Goal: Task Accomplishment & Management: Manage account settings

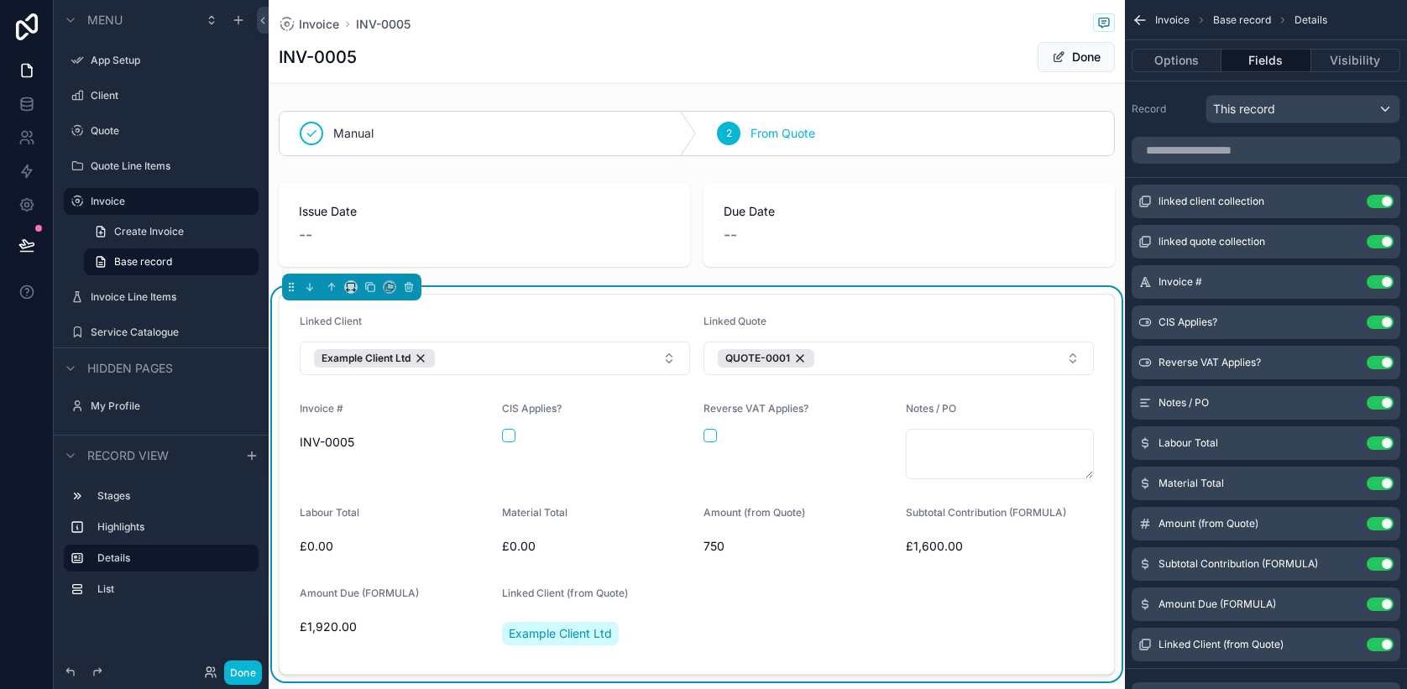
scroll to position [960, 0]
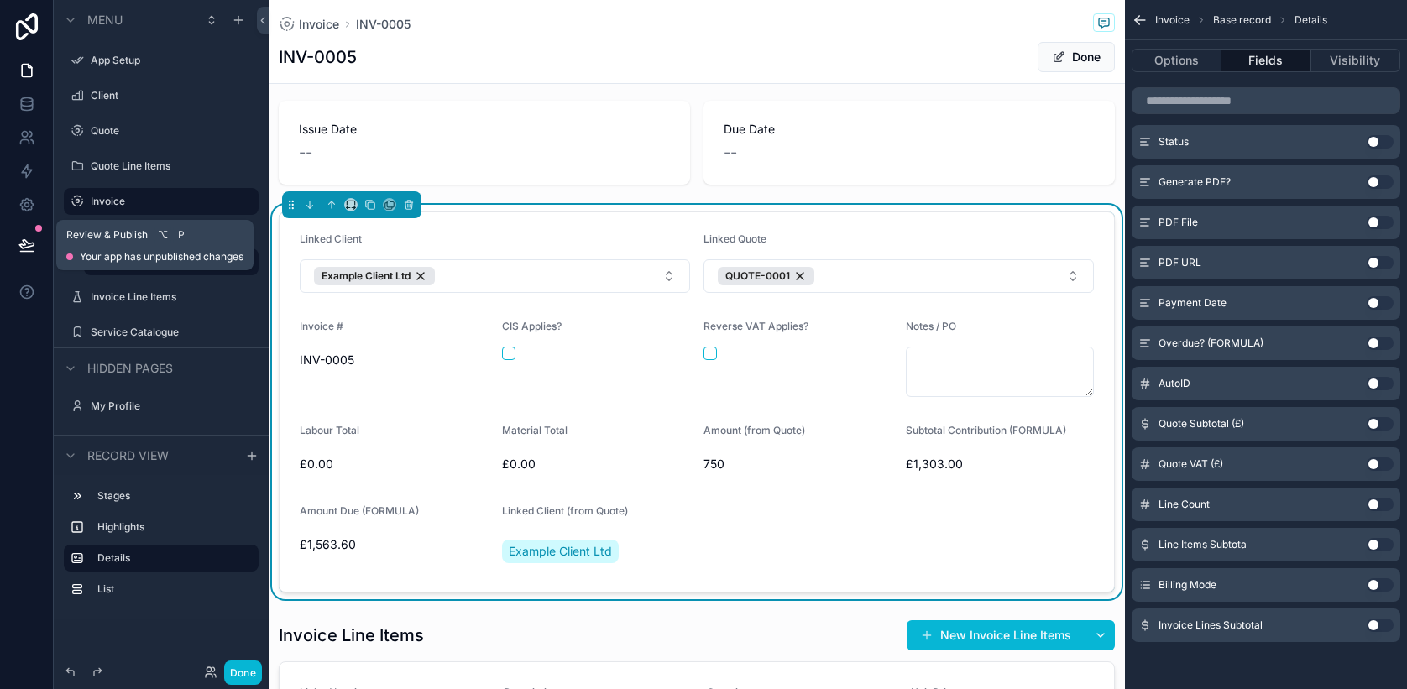
click at [22, 242] on icon at bounding box center [26, 245] width 17 height 17
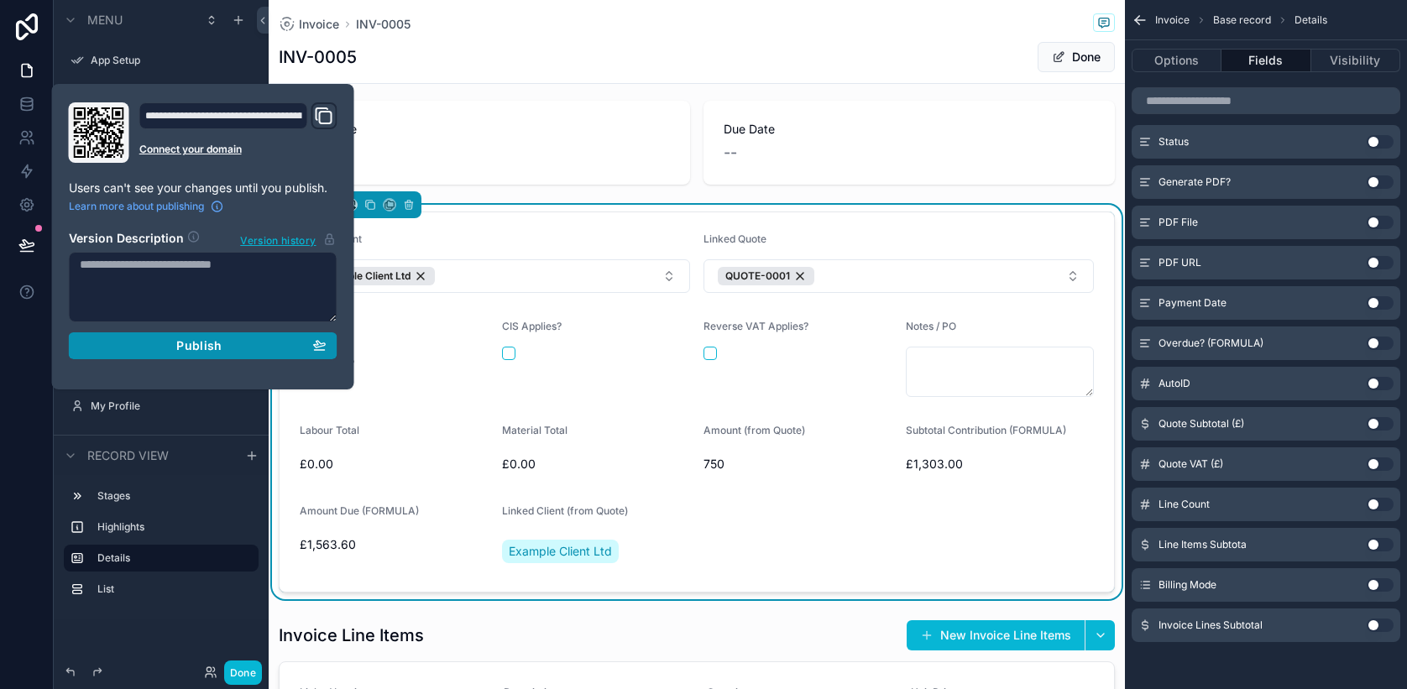
click at [130, 351] on div "Publish" at bounding box center [203, 345] width 247 height 15
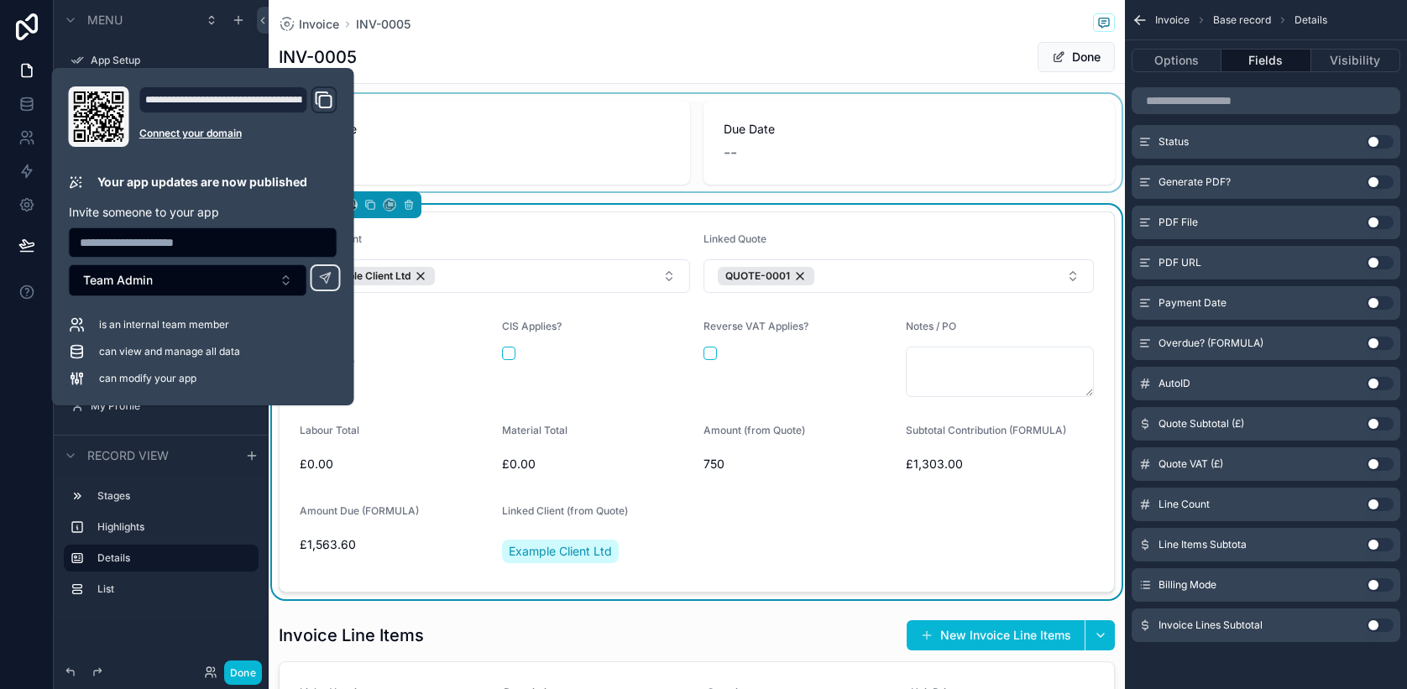
click at [418, 105] on div "scrollable content" at bounding box center [697, 142] width 856 height 97
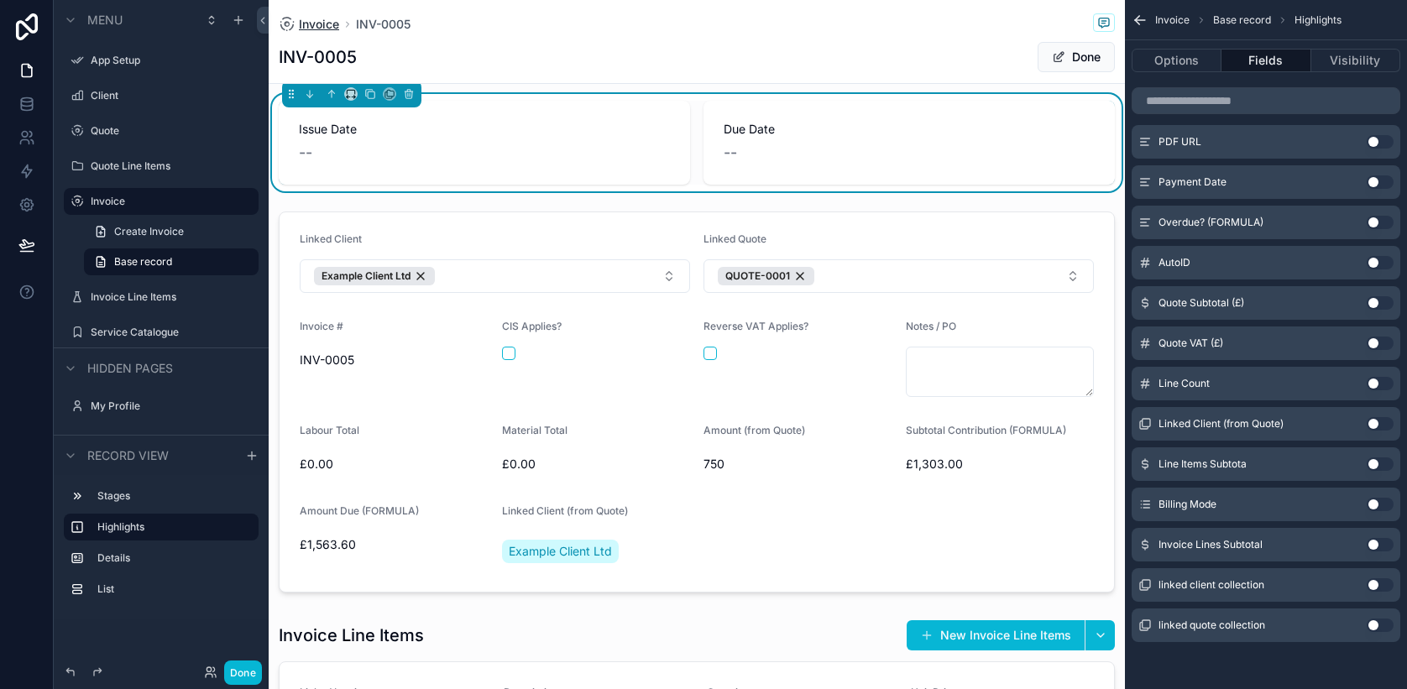
click at [337, 21] on span "Invoice" at bounding box center [319, 24] width 40 height 17
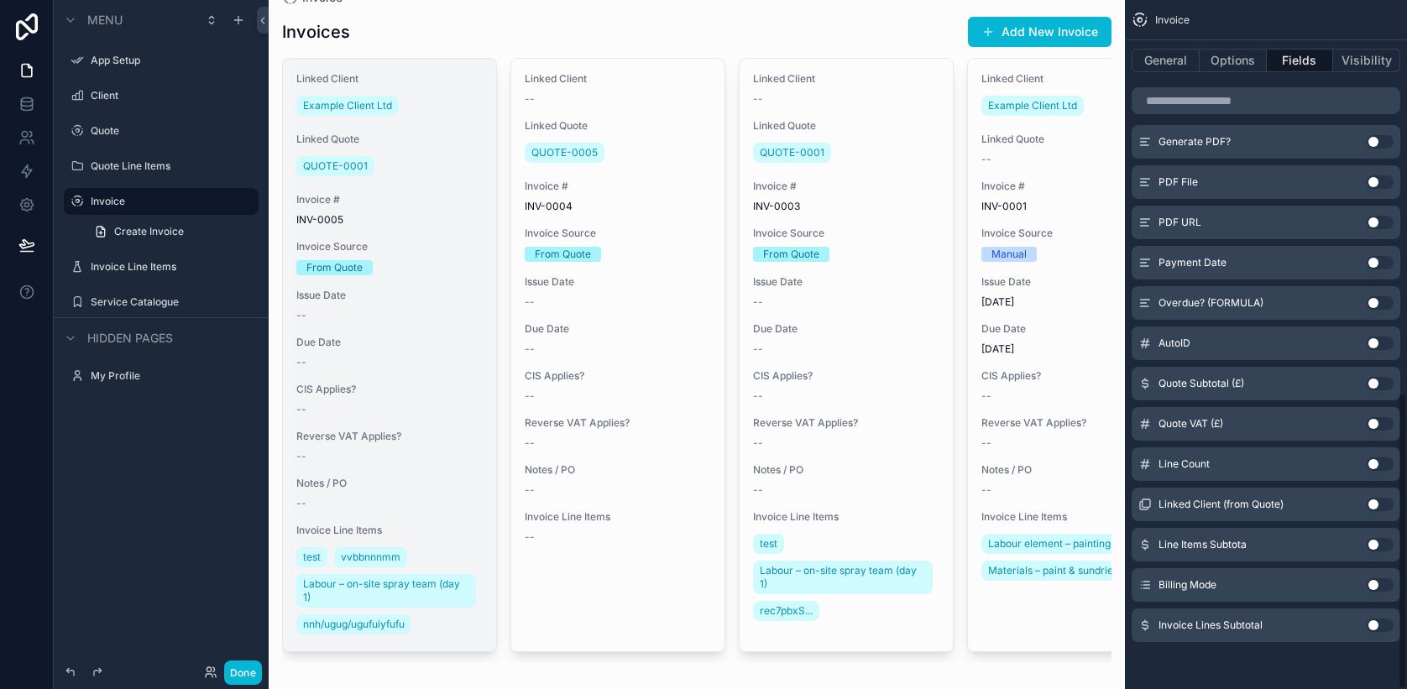
scroll to position [65, 0]
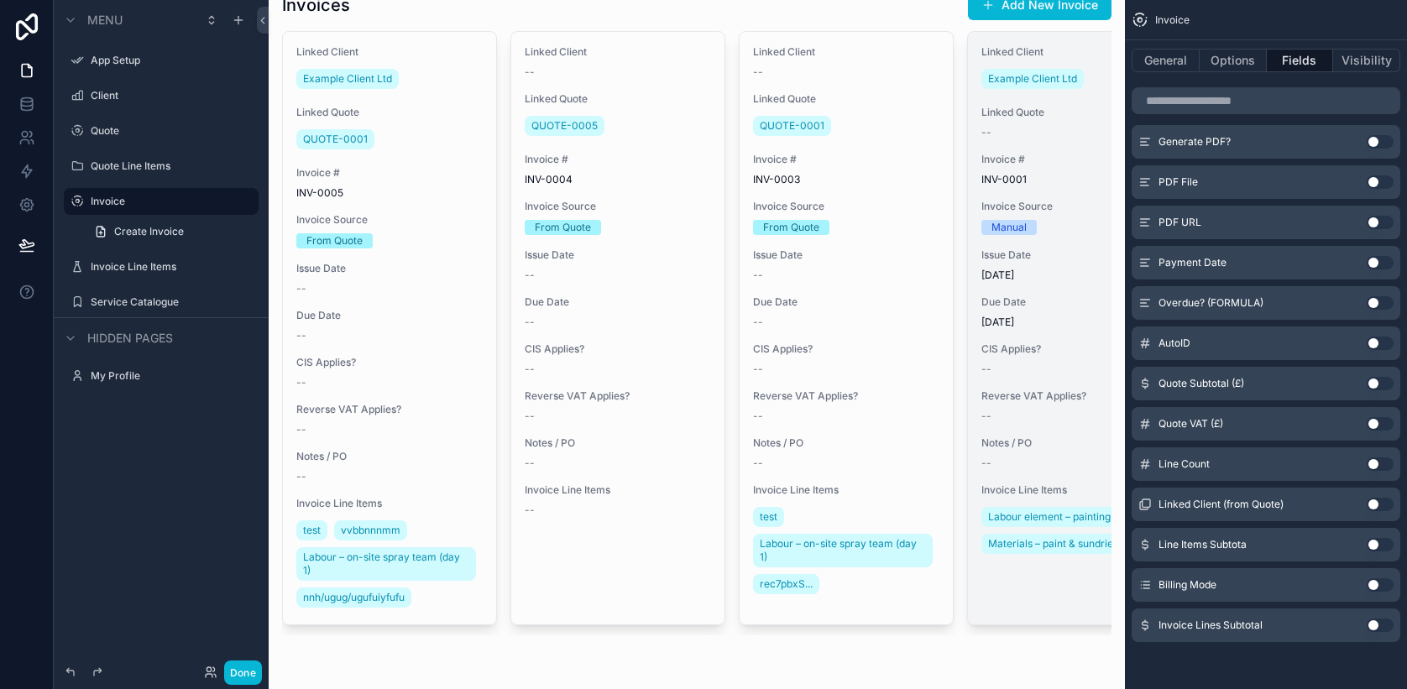
click at [1042, 357] on div "CIS Applies? --" at bounding box center [1074, 359] width 186 height 34
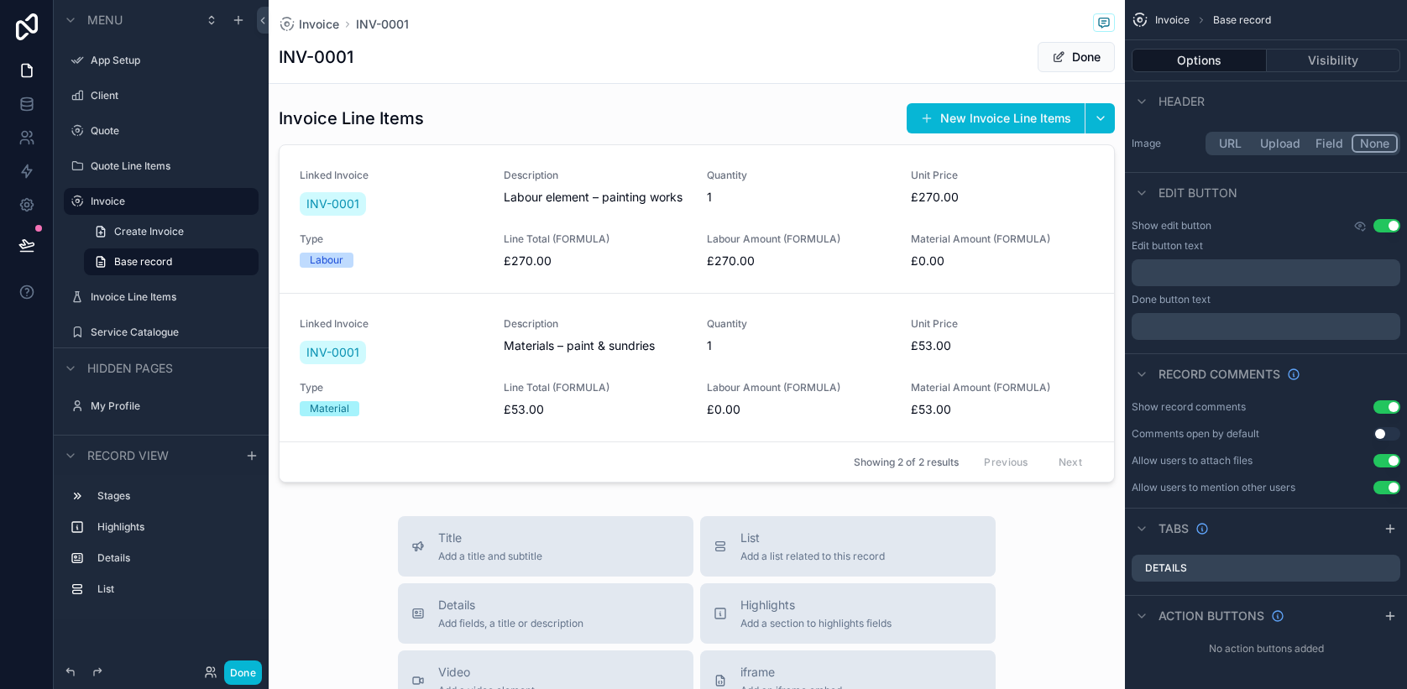
scroll to position [591, 0]
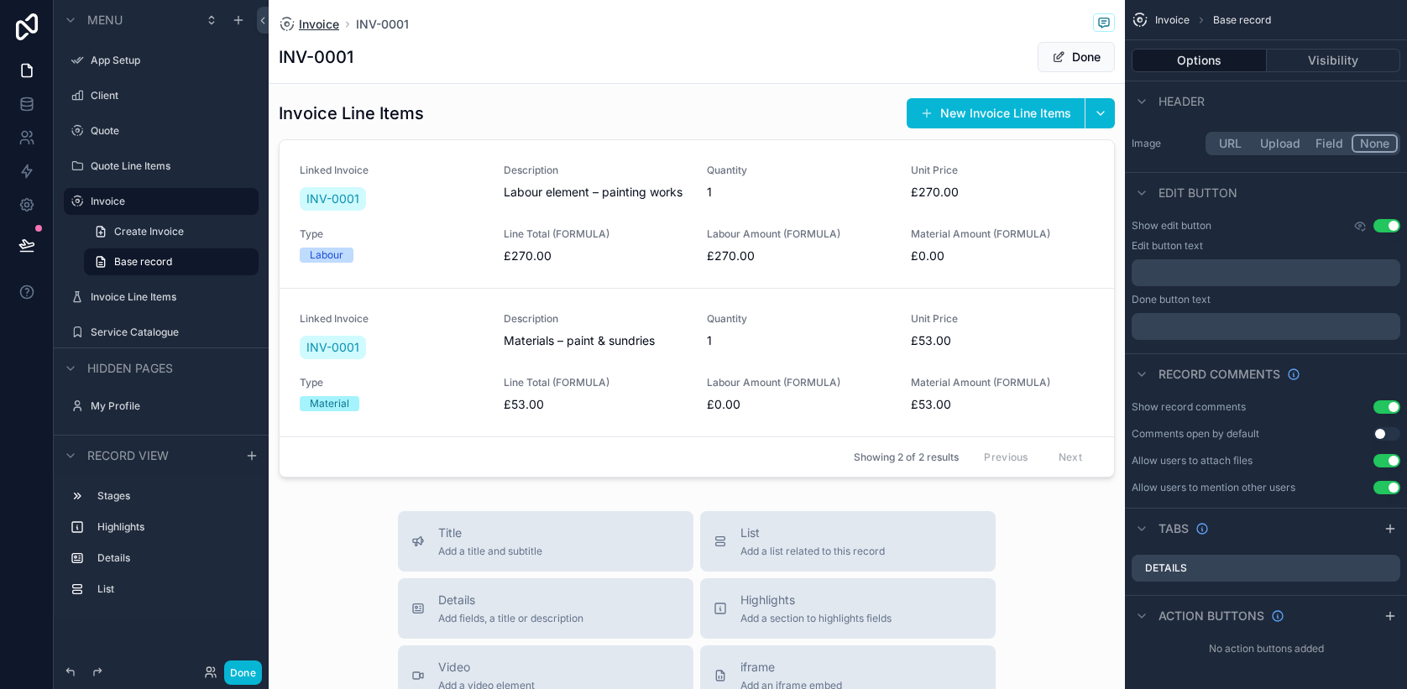
click at [322, 26] on span "Invoice" at bounding box center [319, 24] width 40 height 17
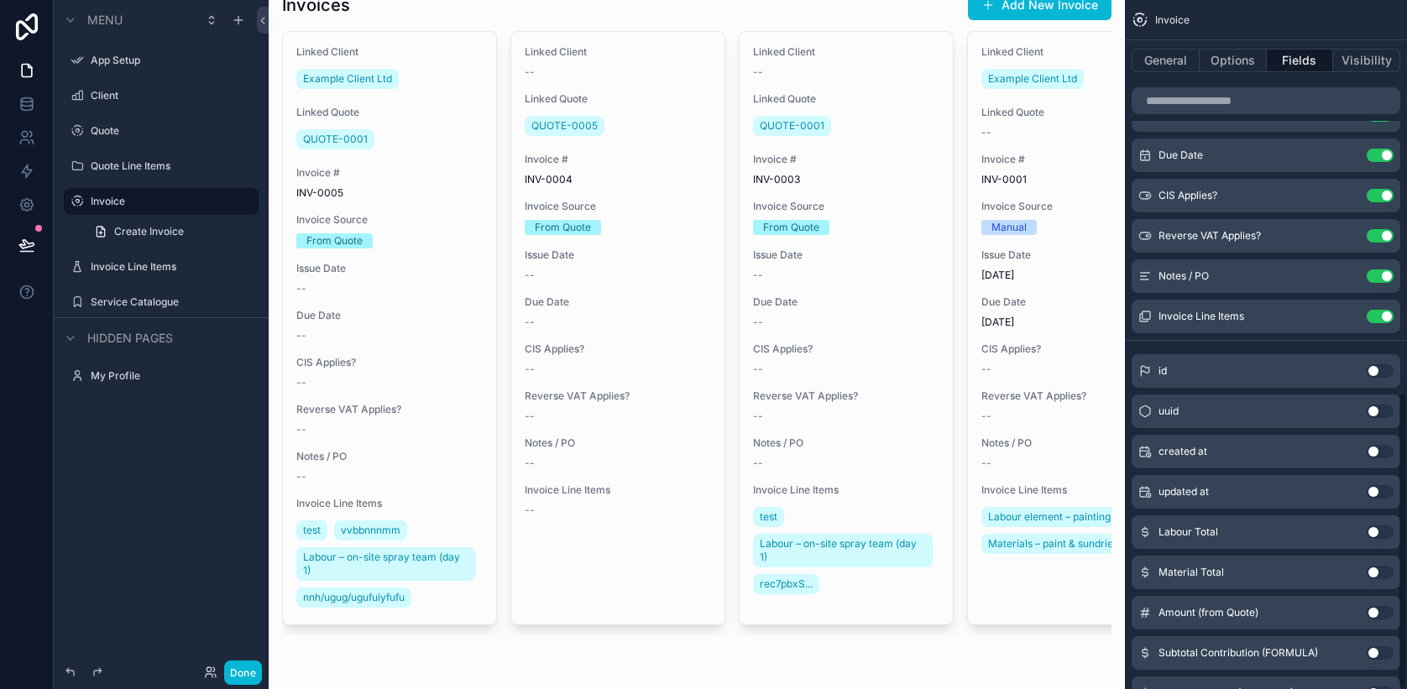
scroll to position [911, 0]
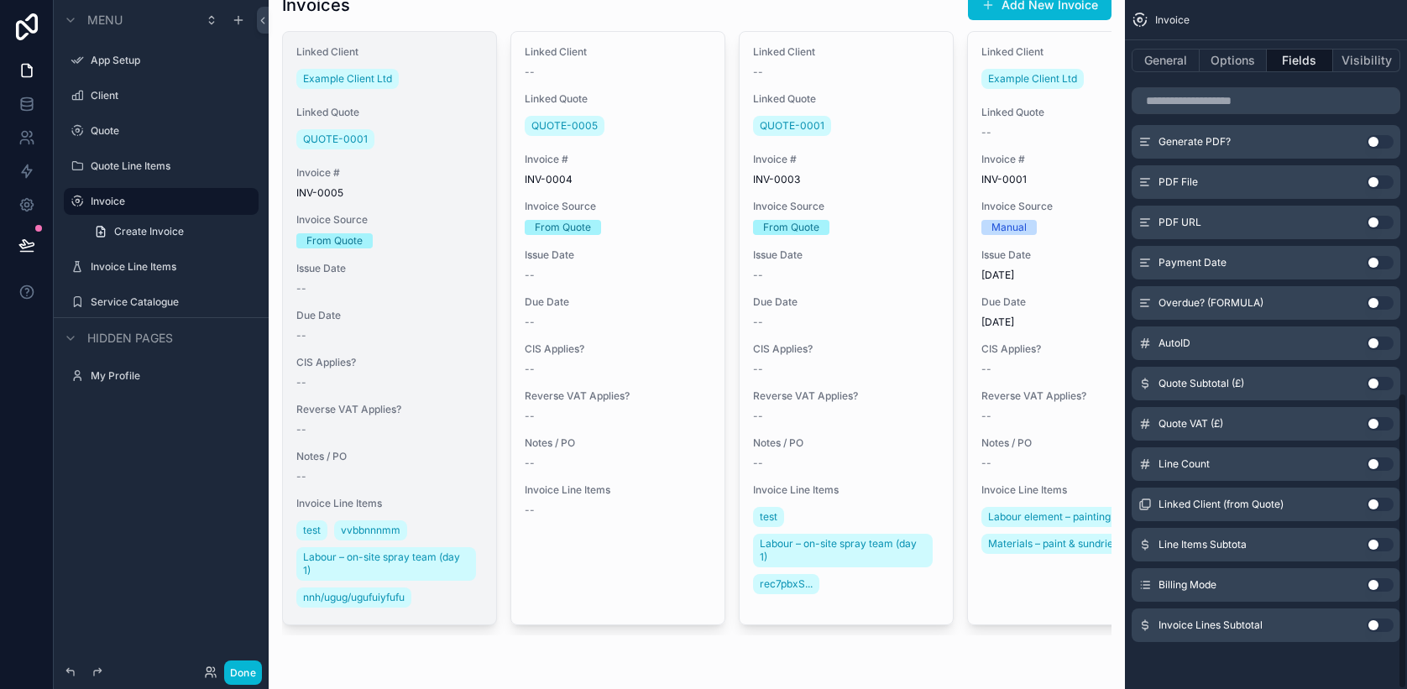
click at [415, 242] on div "From Quote" at bounding box center [389, 240] width 186 height 15
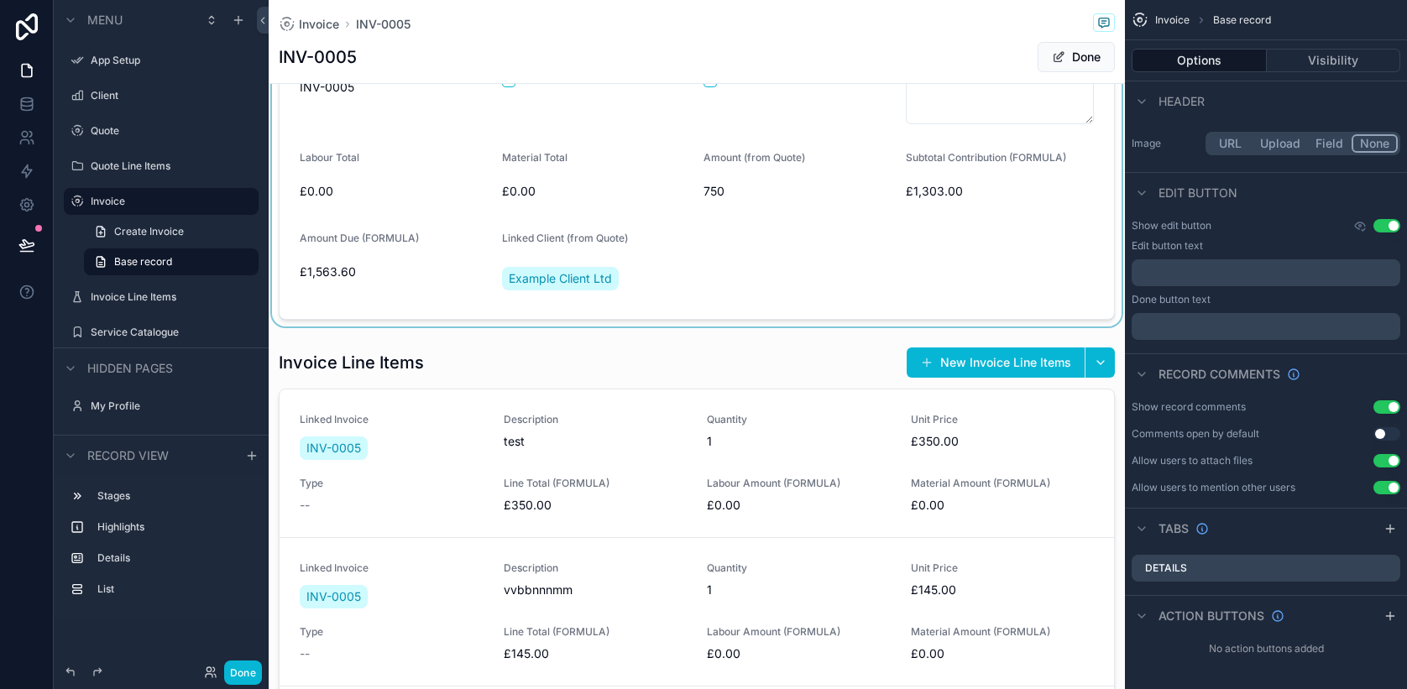
scroll to position [335, 0]
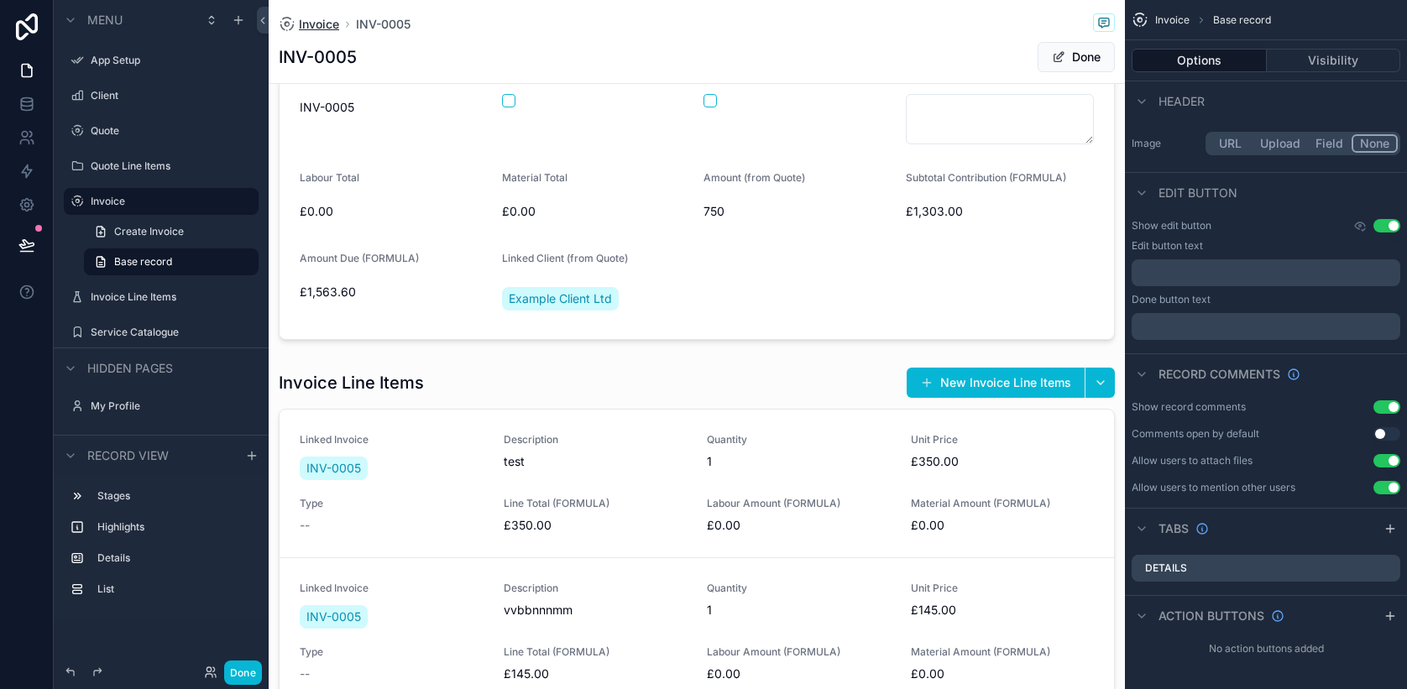
click at [312, 28] on span "Invoice" at bounding box center [319, 24] width 40 height 17
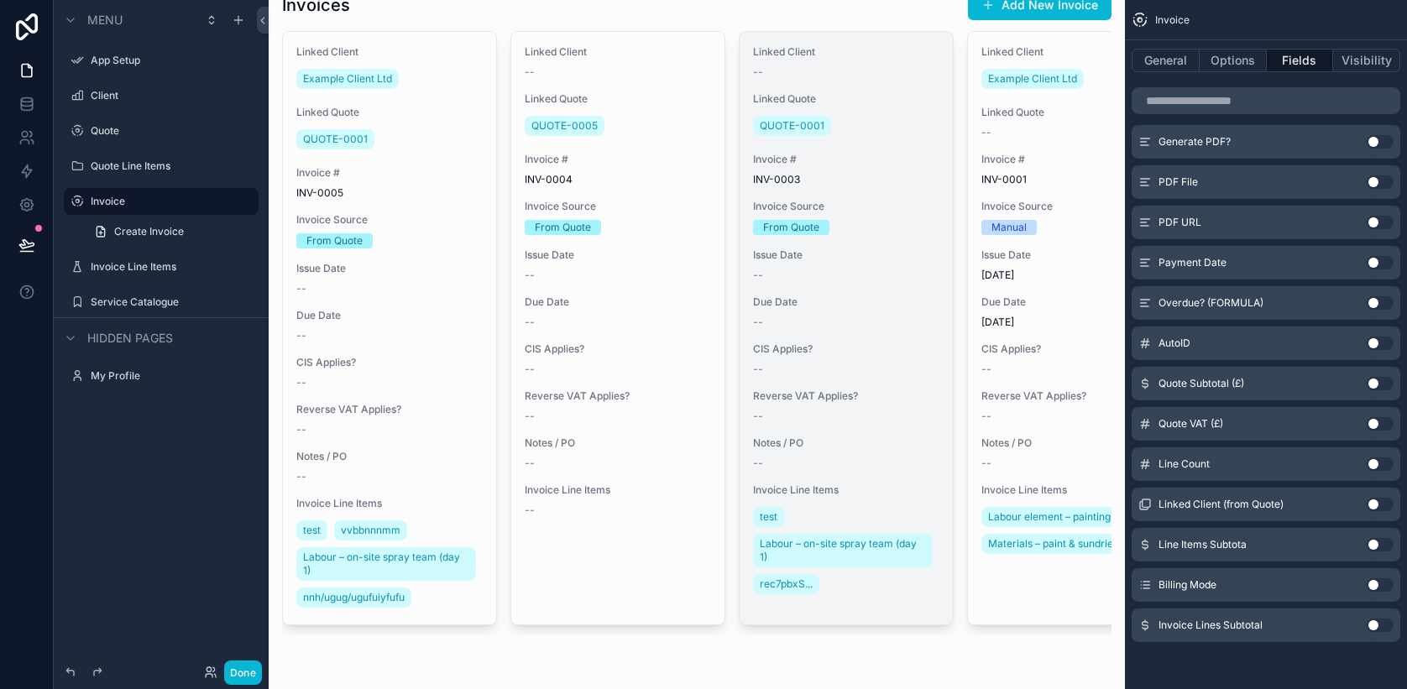
scroll to position [0, 245]
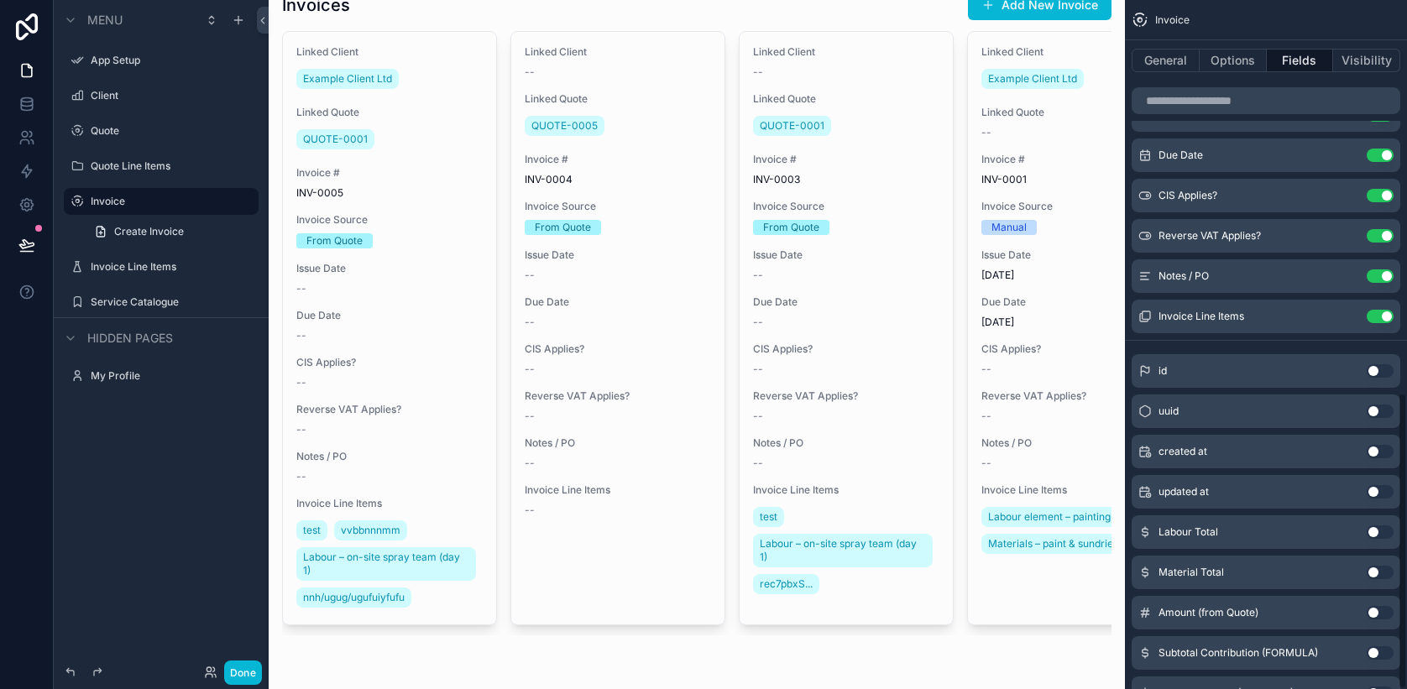
scroll to position [911, 0]
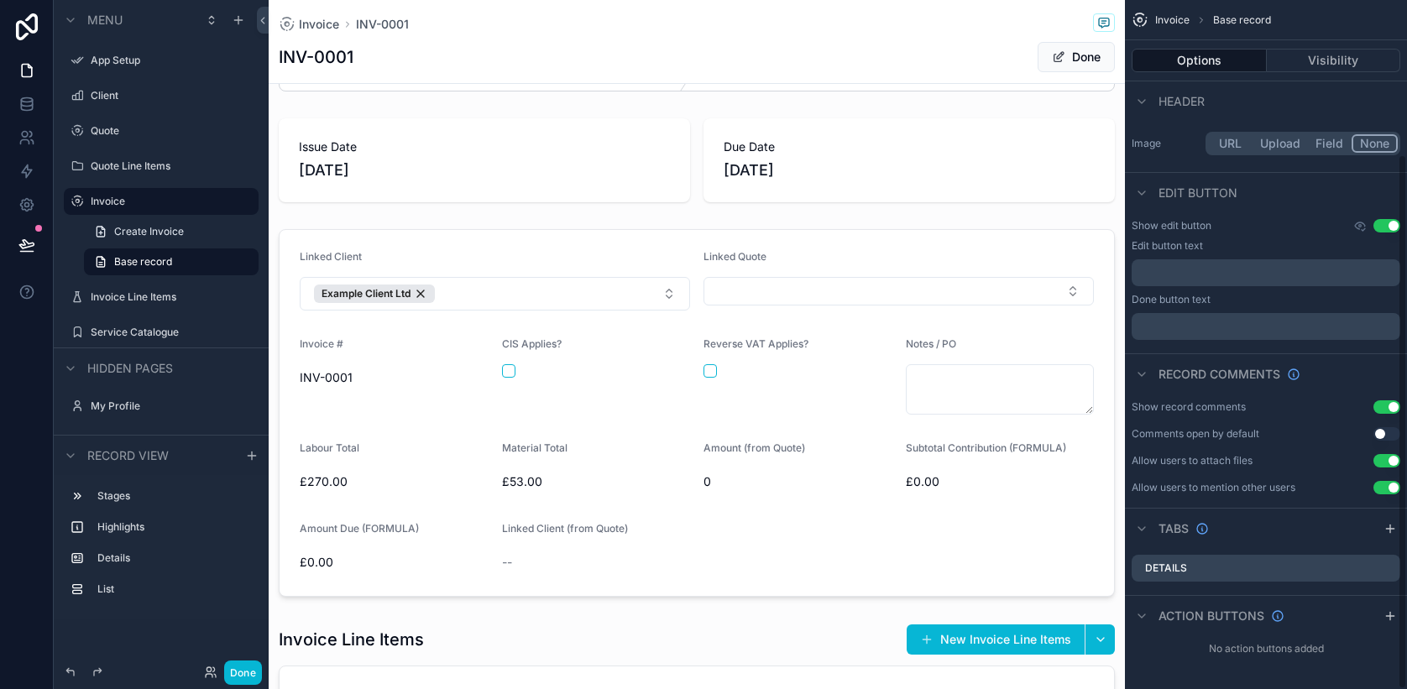
scroll to position [199, 0]
click at [129, 207] on label "Invoice" at bounding box center [158, 201] width 134 height 13
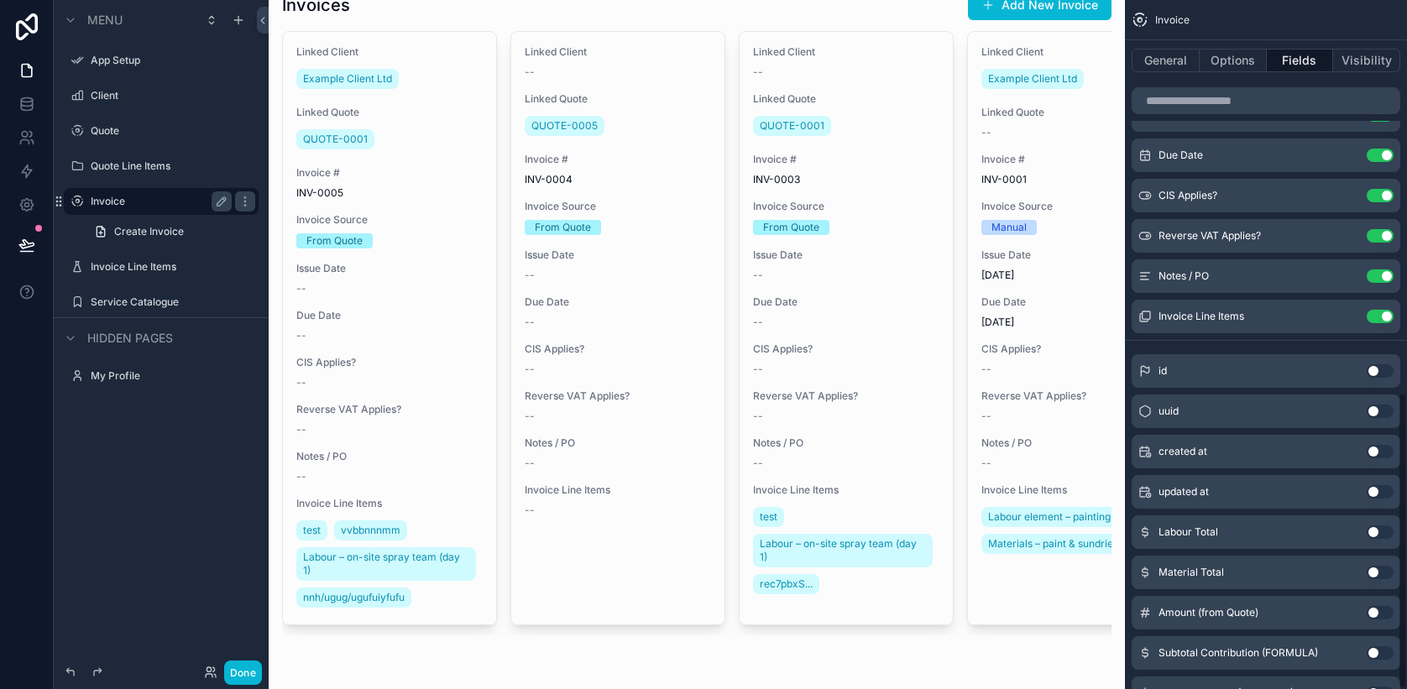
scroll to position [911, 0]
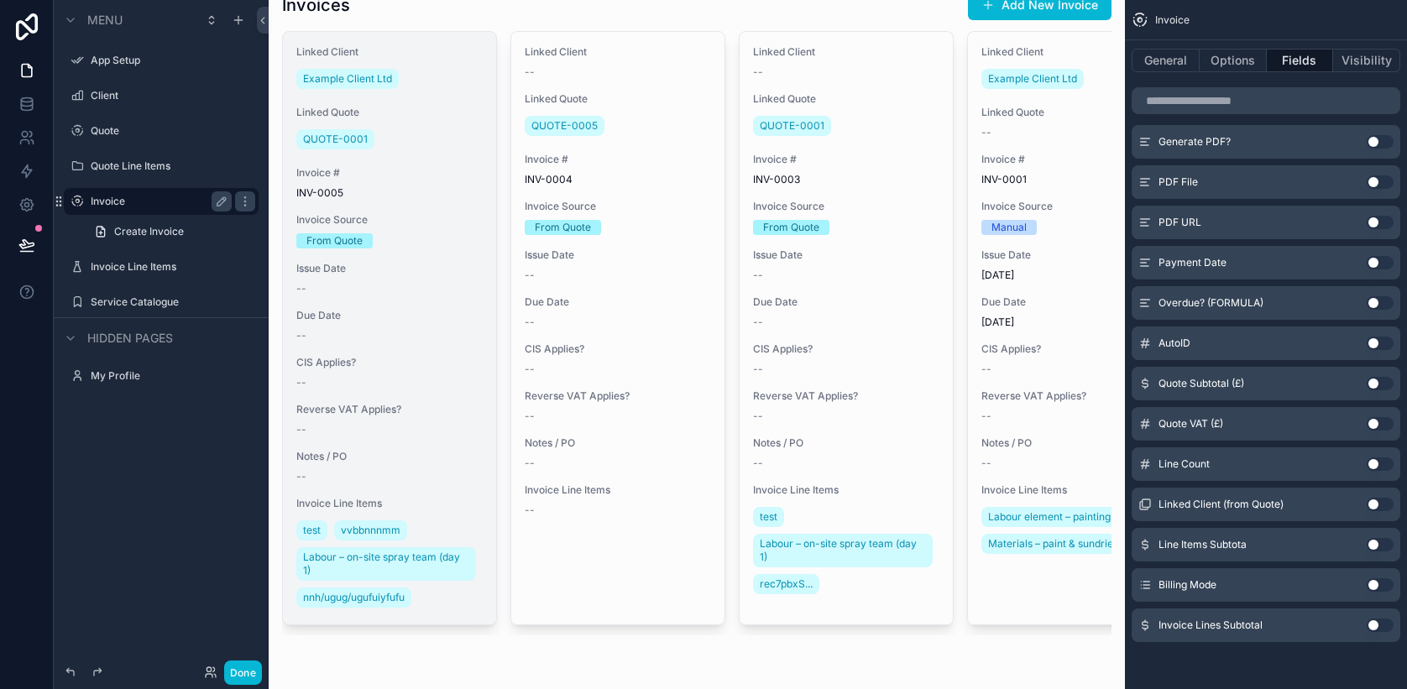
click at [410, 258] on div "Linked Client Example Client Ltd Linked Quote QUOTE-0001 Invoice # INV-0005 Inv…" at bounding box center [389, 328] width 213 height 593
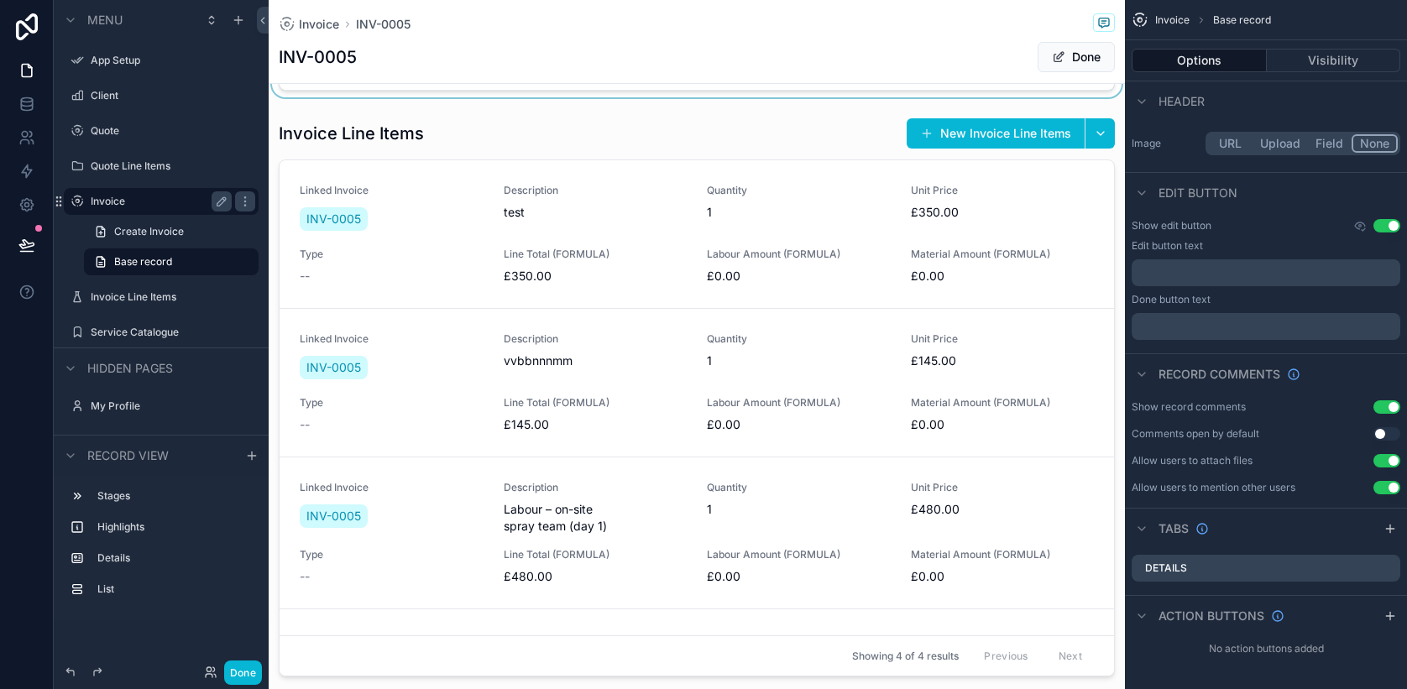
scroll to position [593, 0]
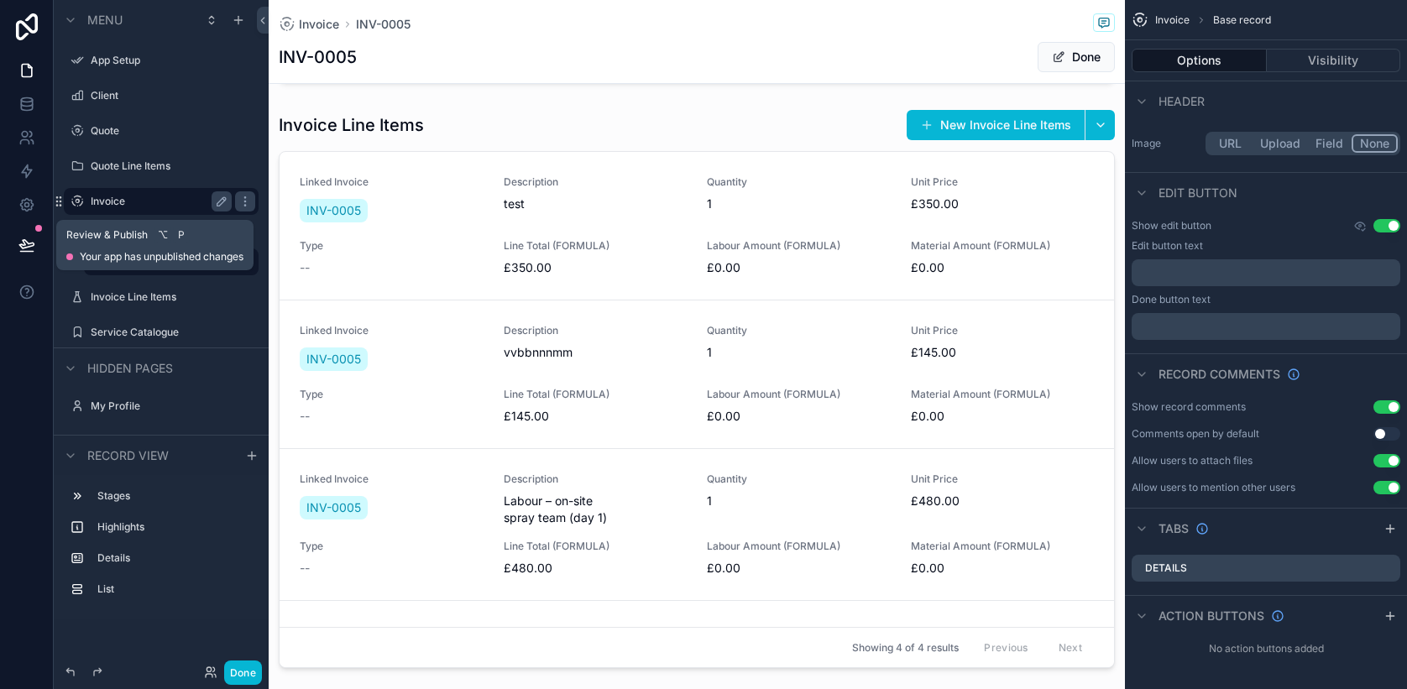
click at [24, 252] on icon at bounding box center [26, 252] width 13 height 0
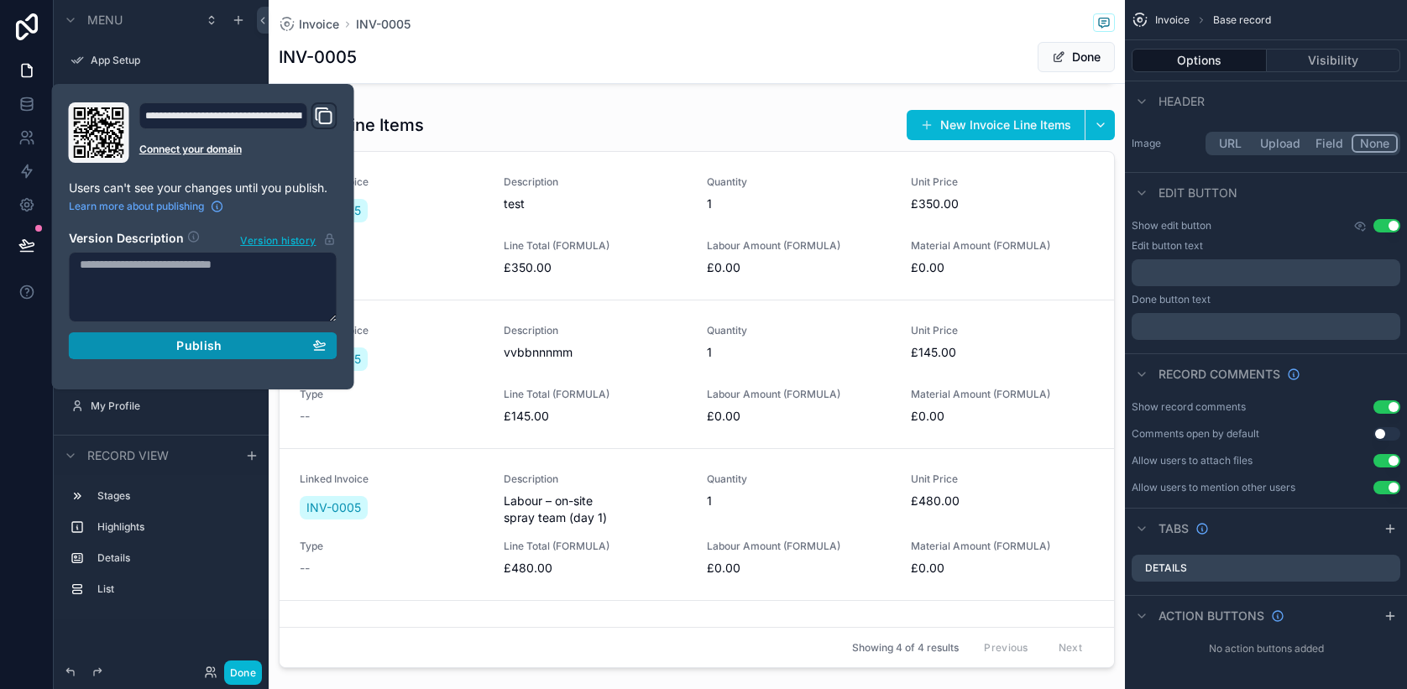
click at [114, 341] on div "Publish" at bounding box center [203, 345] width 247 height 15
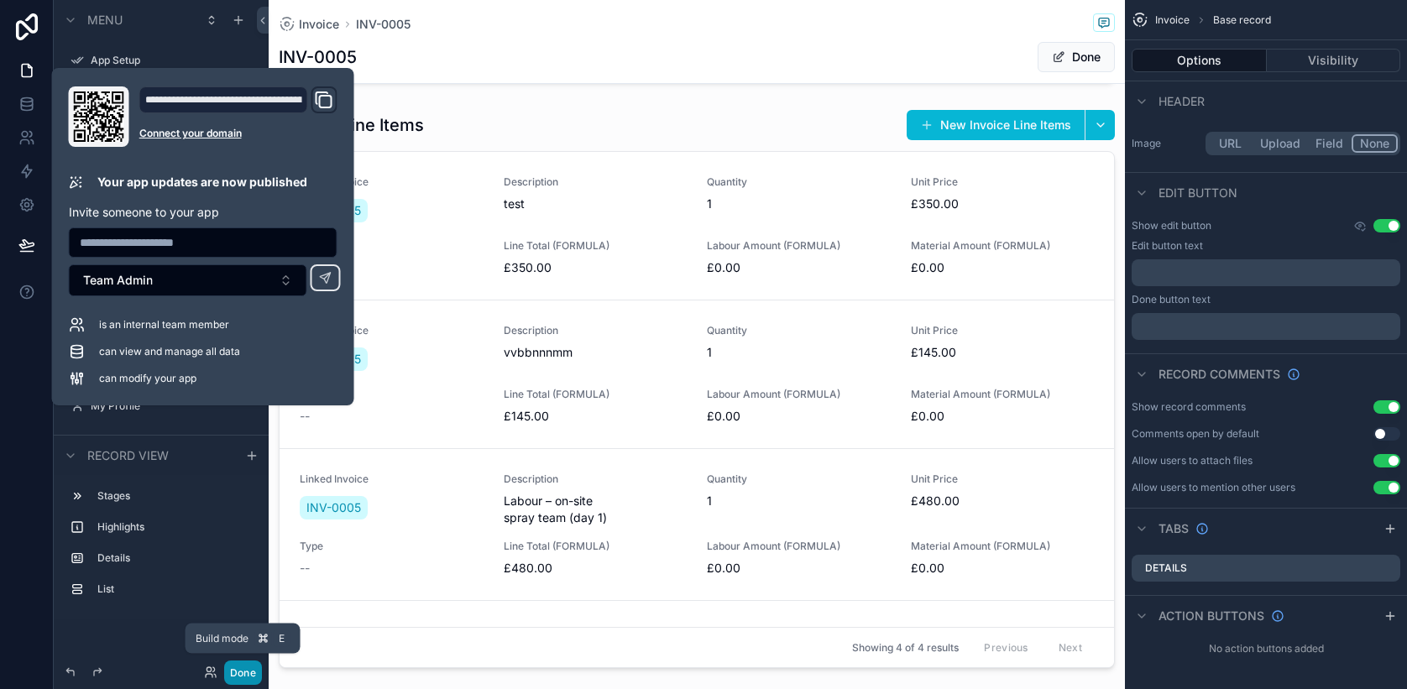
click at [224, 671] on button "Done" at bounding box center [243, 673] width 38 height 24
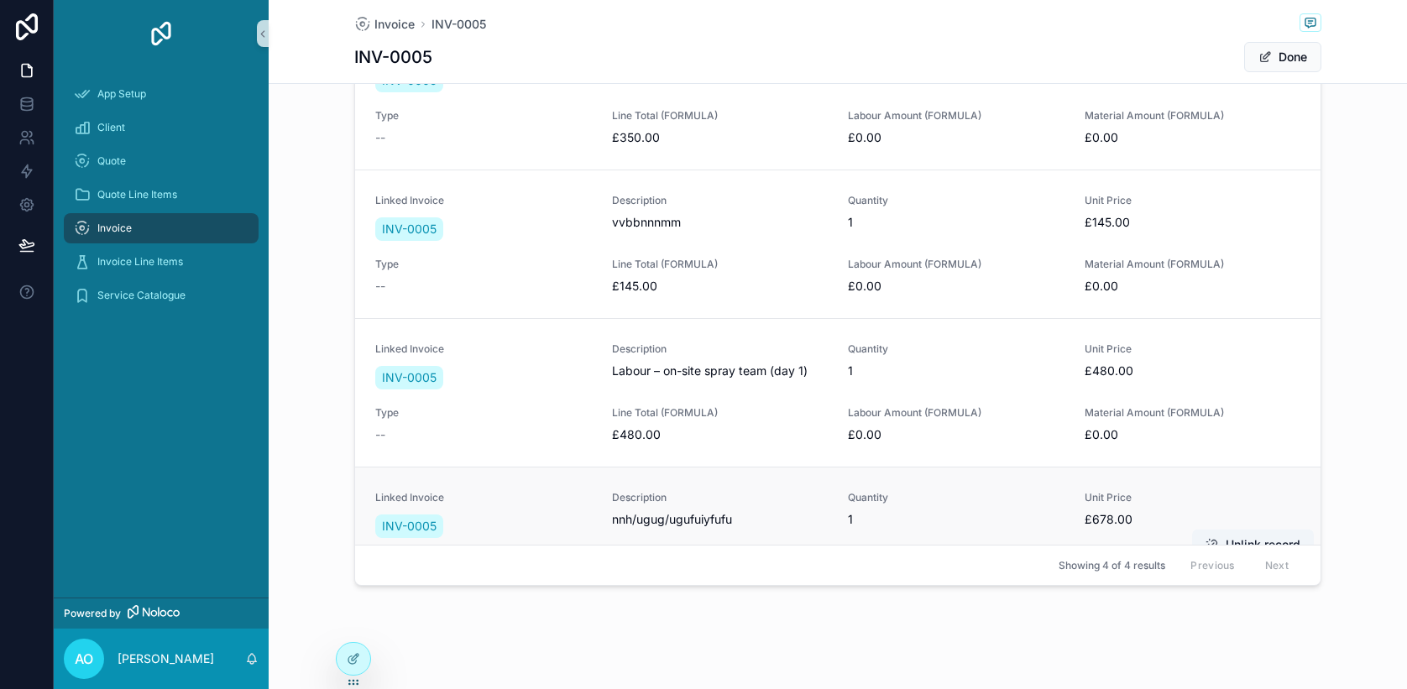
scroll to position [55, 0]
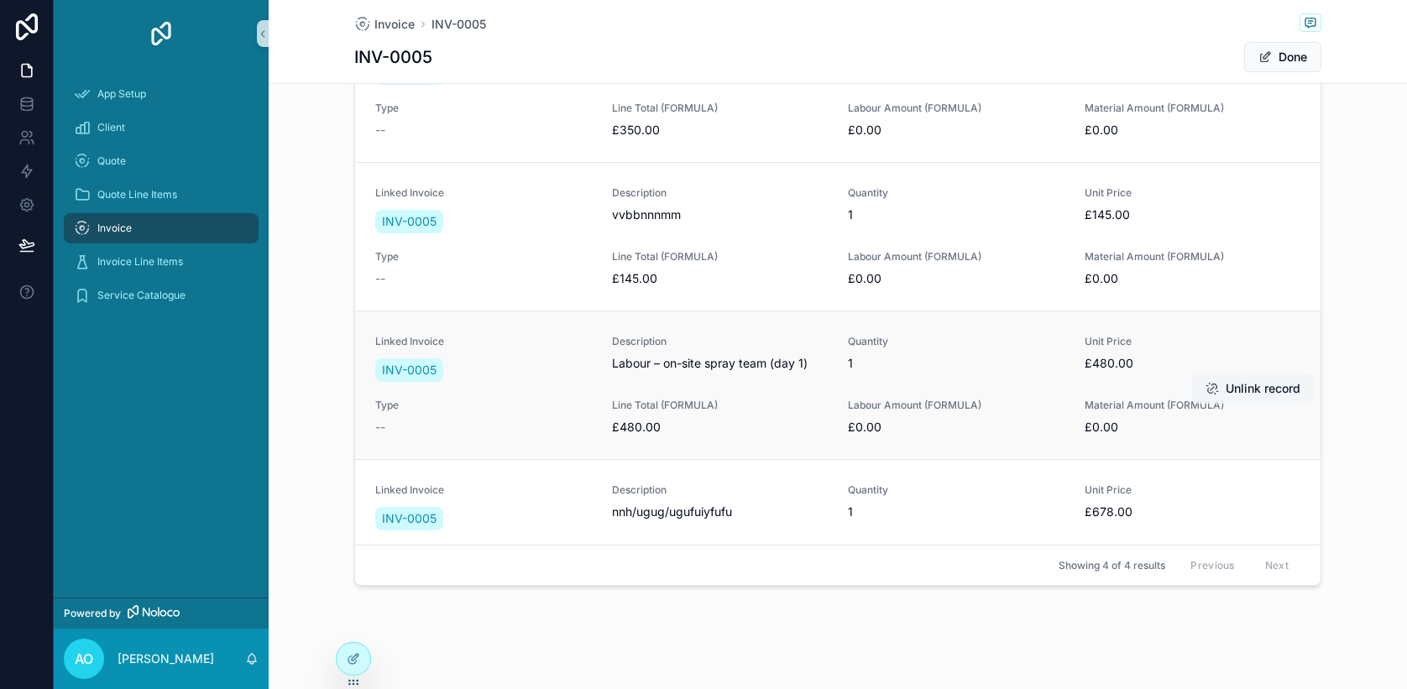
click at [1244, 395] on button "Unlink record" at bounding box center [1253, 388] width 122 height 30
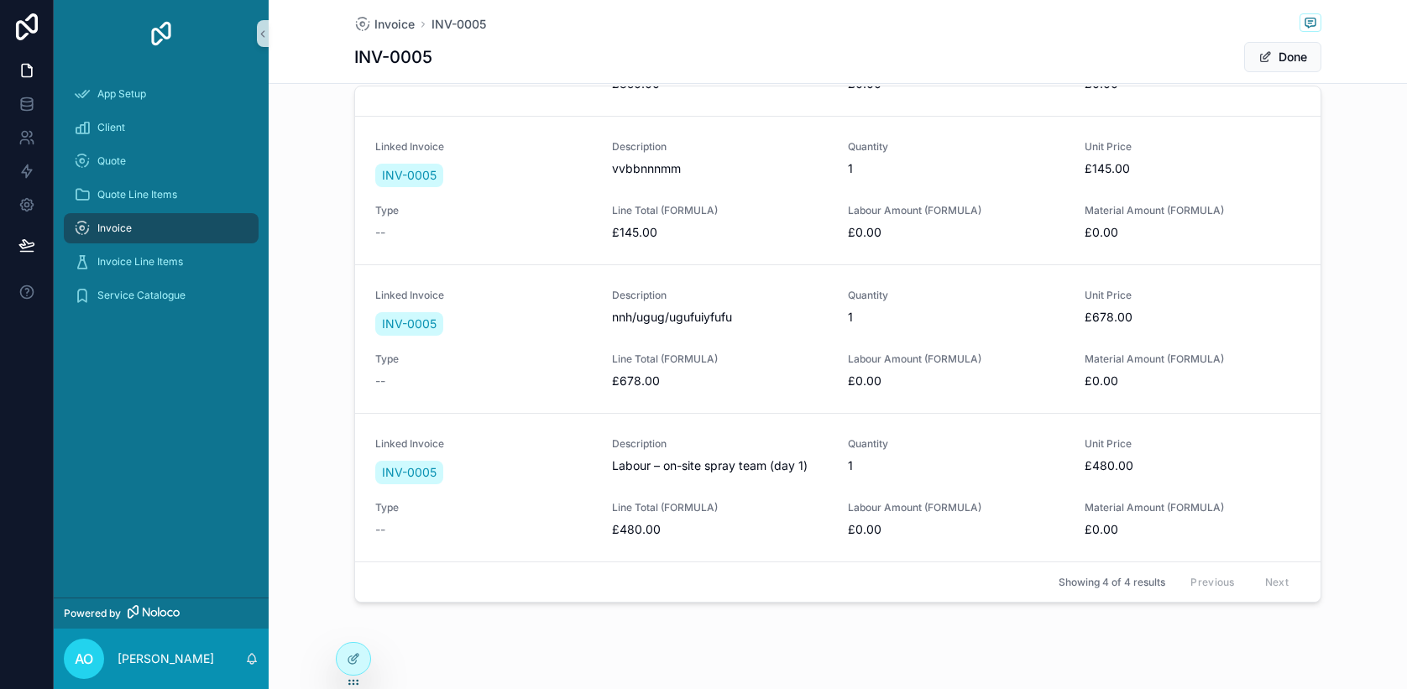
scroll to position [686, 0]
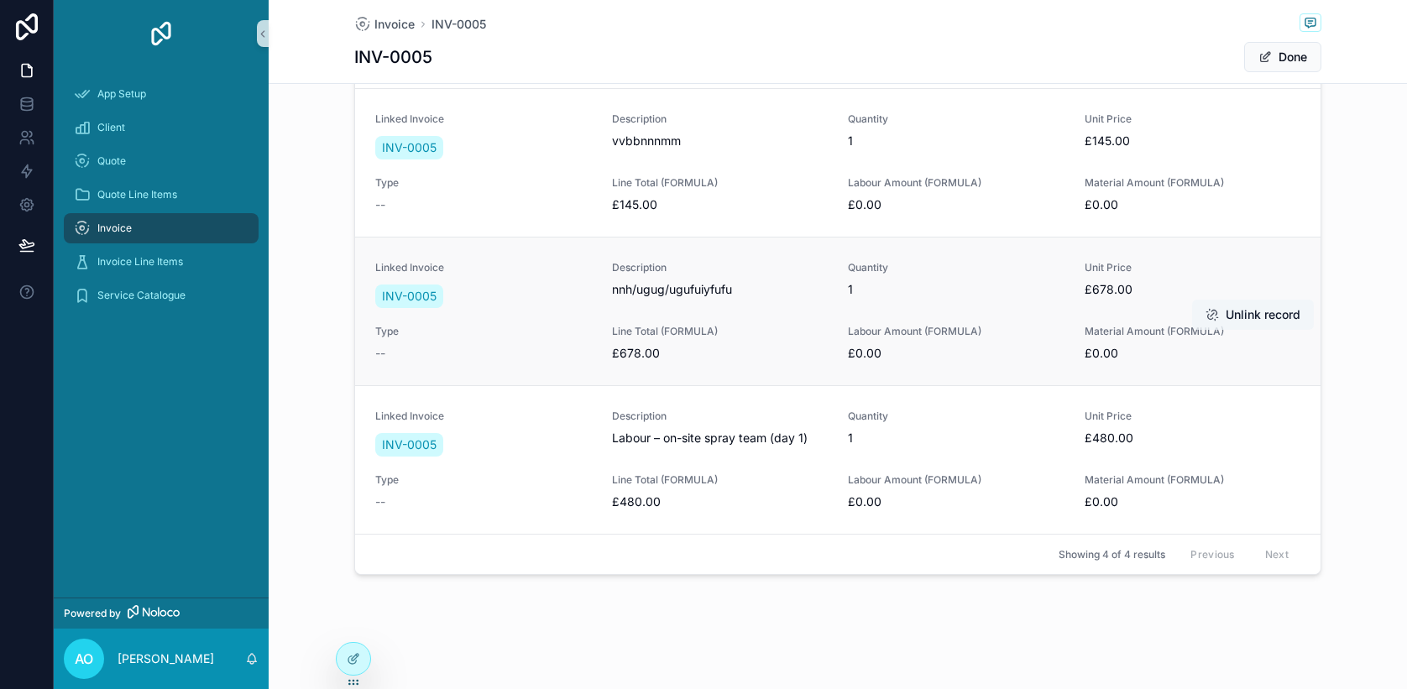
click at [1224, 316] on button "Unlink record" at bounding box center [1253, 315] width 122 height 30
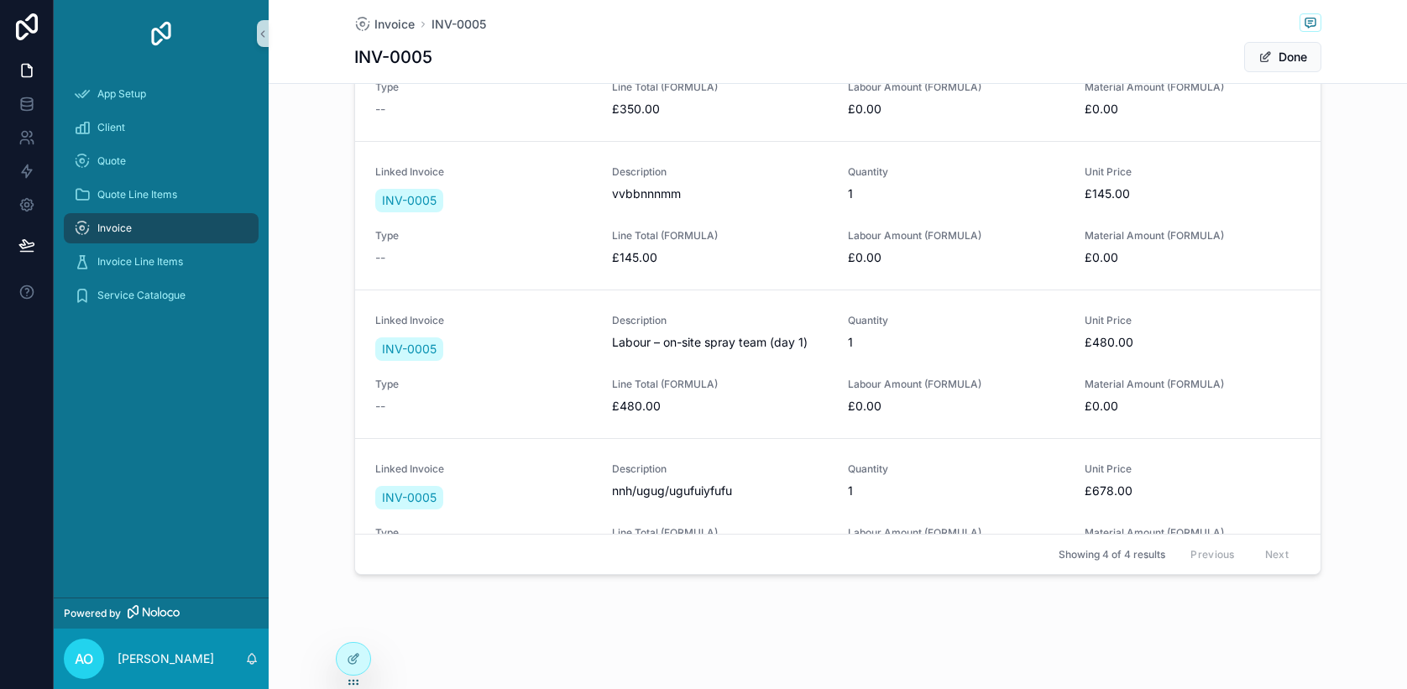
scroll to position [118, 0]
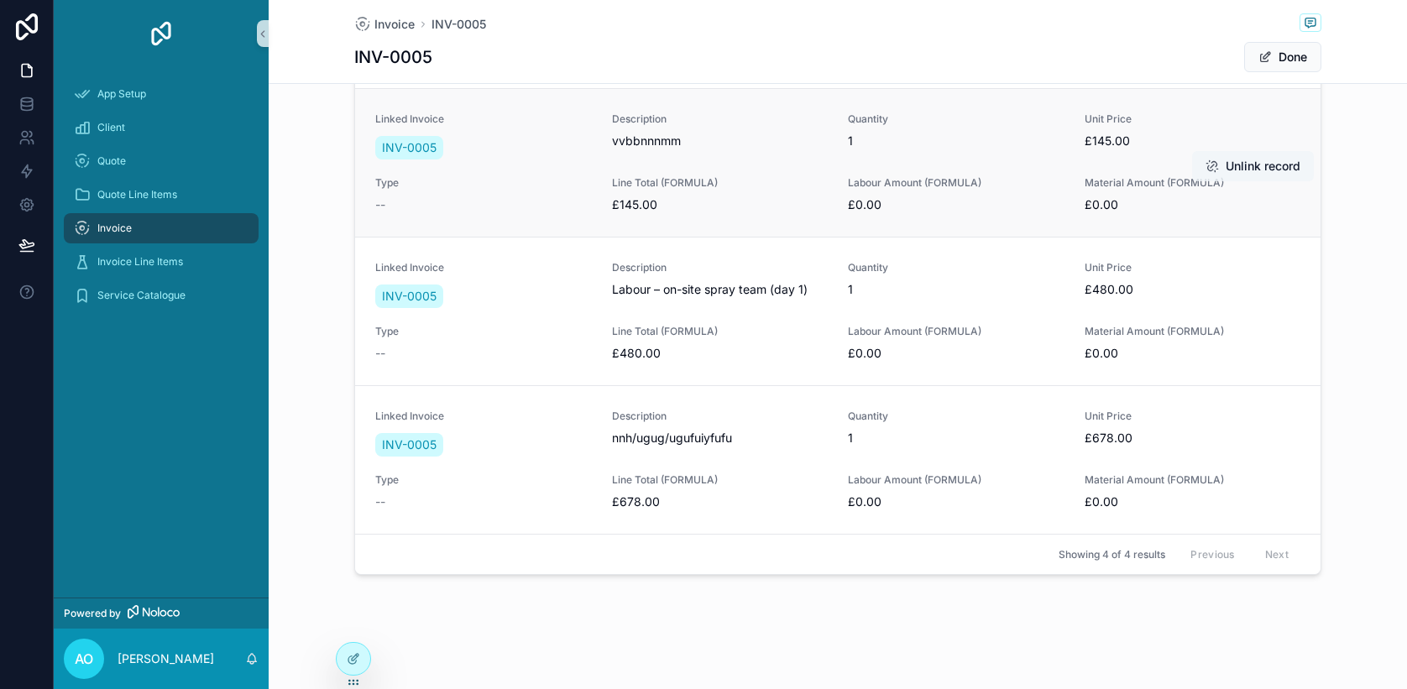
click at [1228, 163] on button "Unlink record" at bounding box center [1253, 166] width 122 height 30
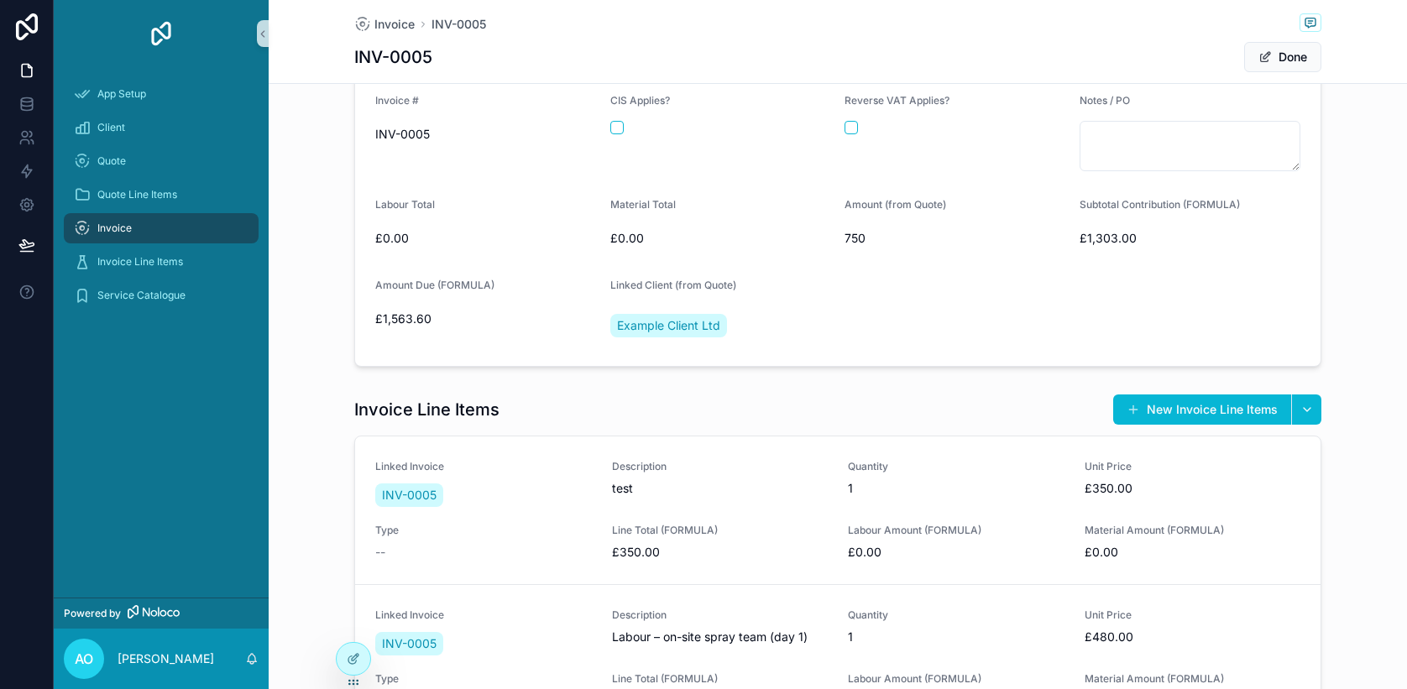
scroll to position [291, 0]
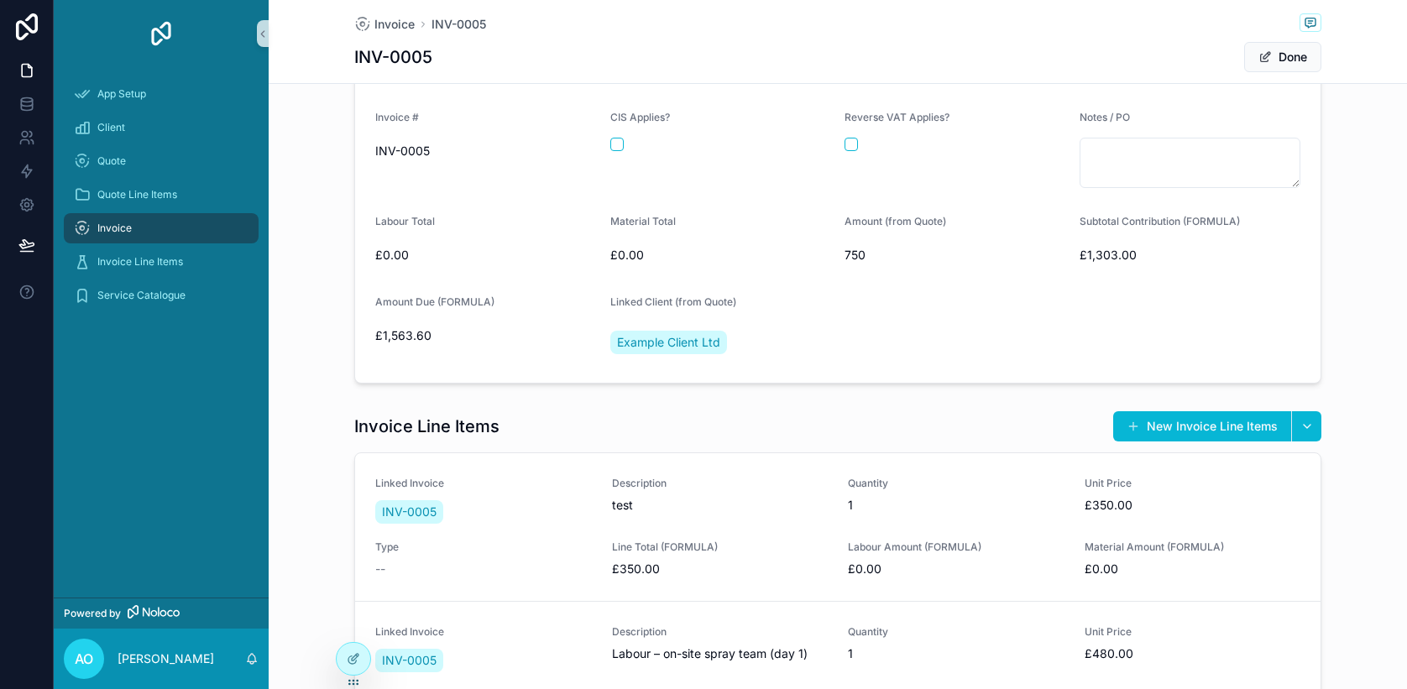
click at [1113, 253] on span "£1,303.00" at bounding box center [1190, 255] width 222 height 17
click at [1289, 56] on button "Done" at bounding box center [1282, 57] width 77 height 30
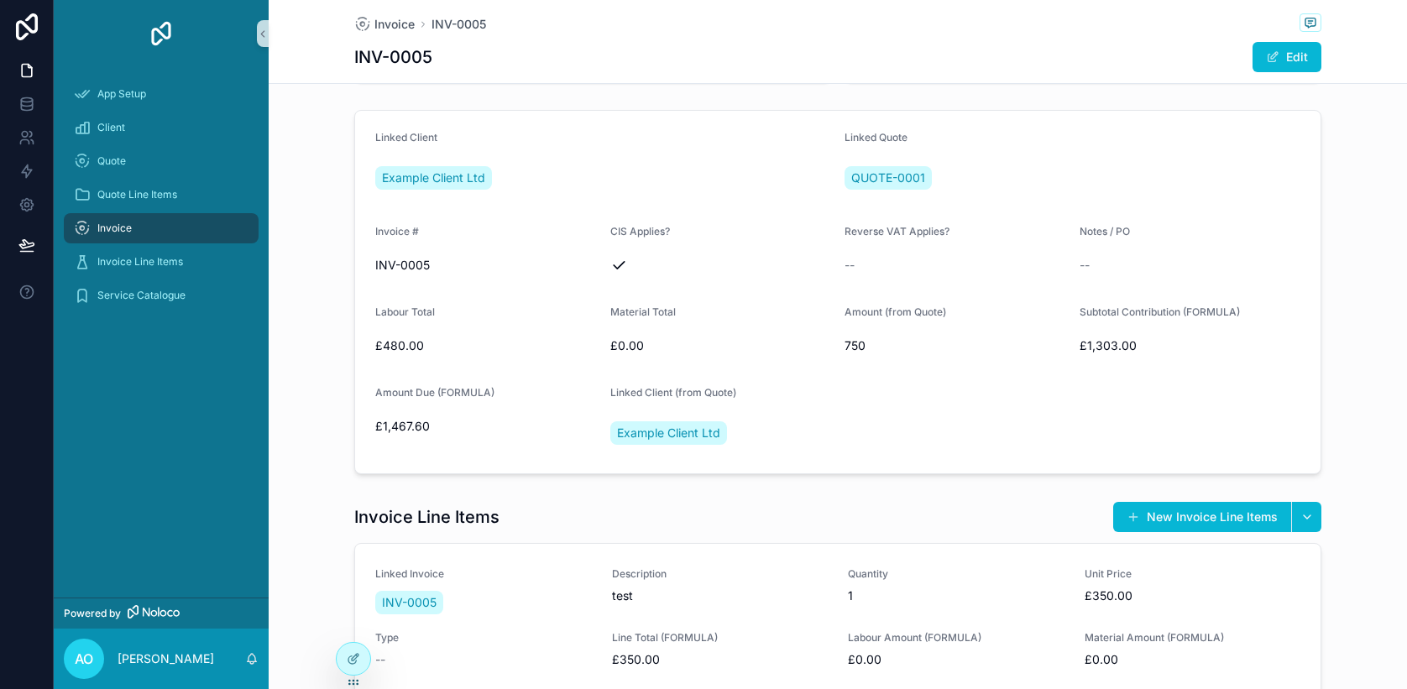
scroll to position [200, 0]
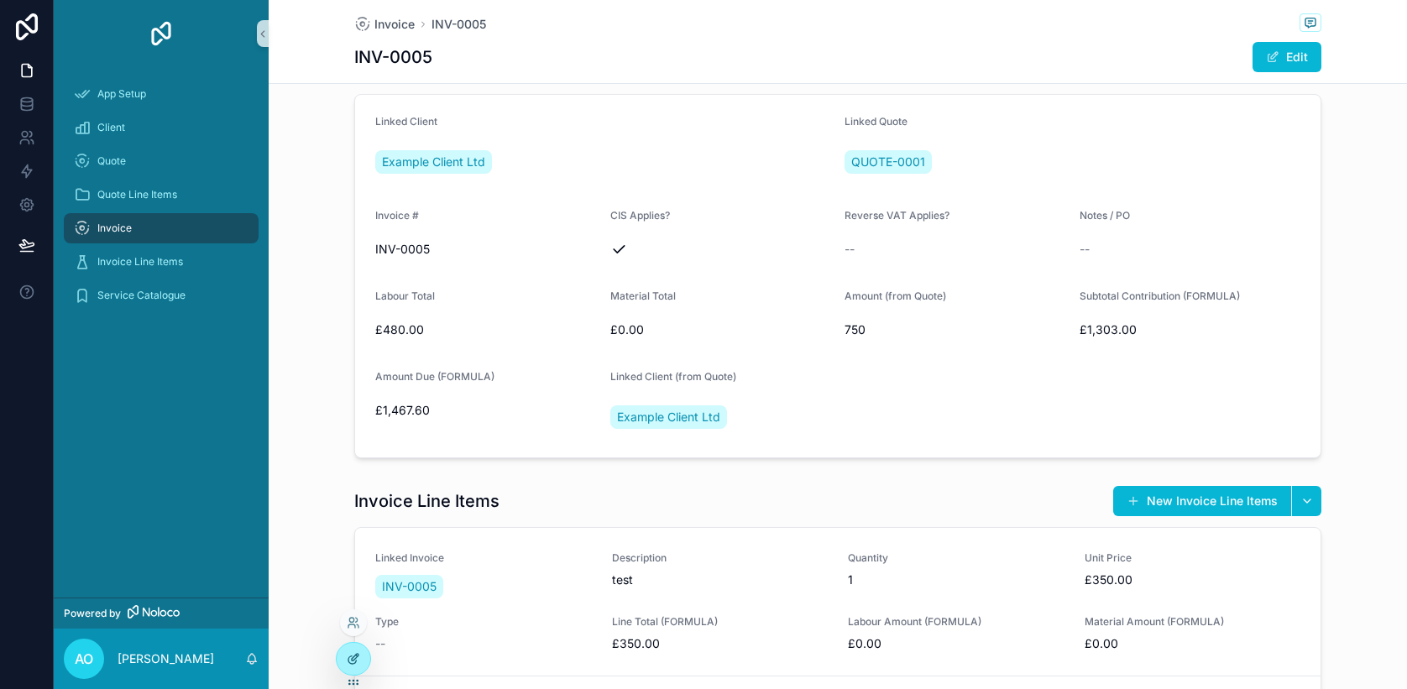
click at [352, 658] on icon at bounding box center [355, 657] width 7 height 7
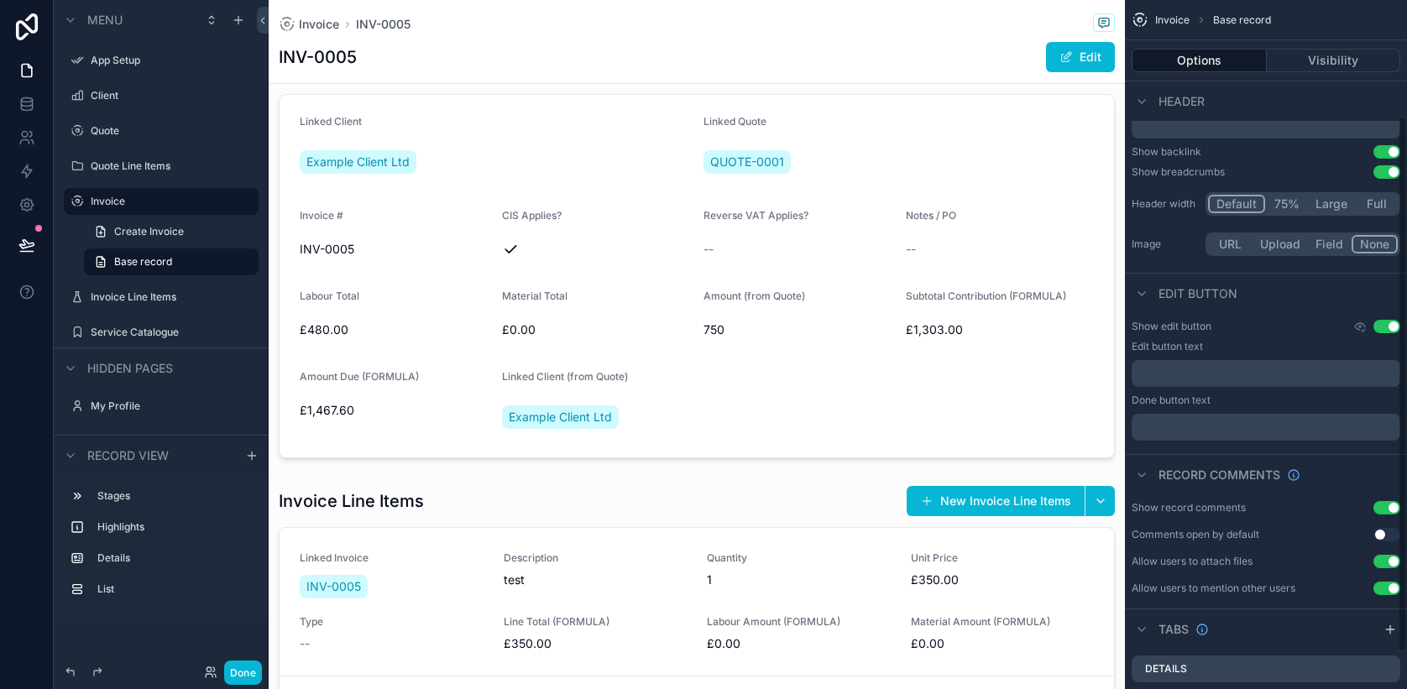
scroll to position [199, 0]
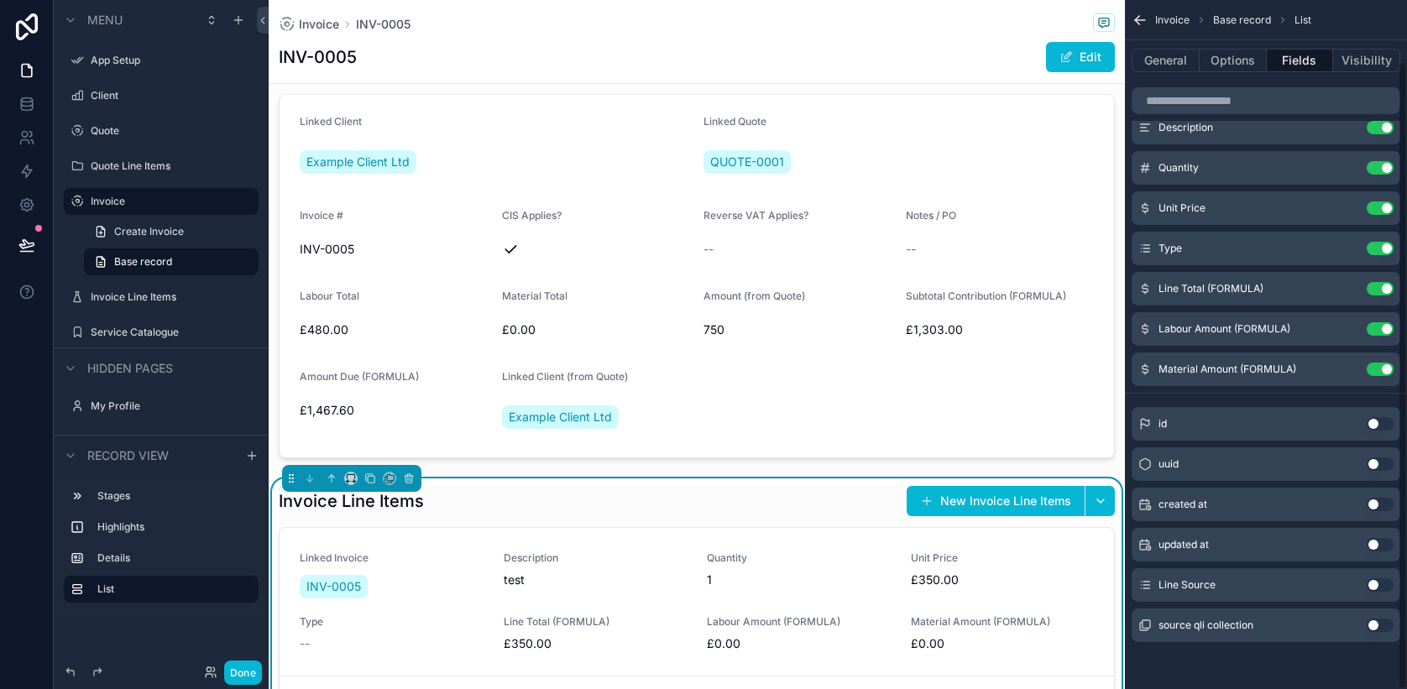
scroll to position [66, 0]
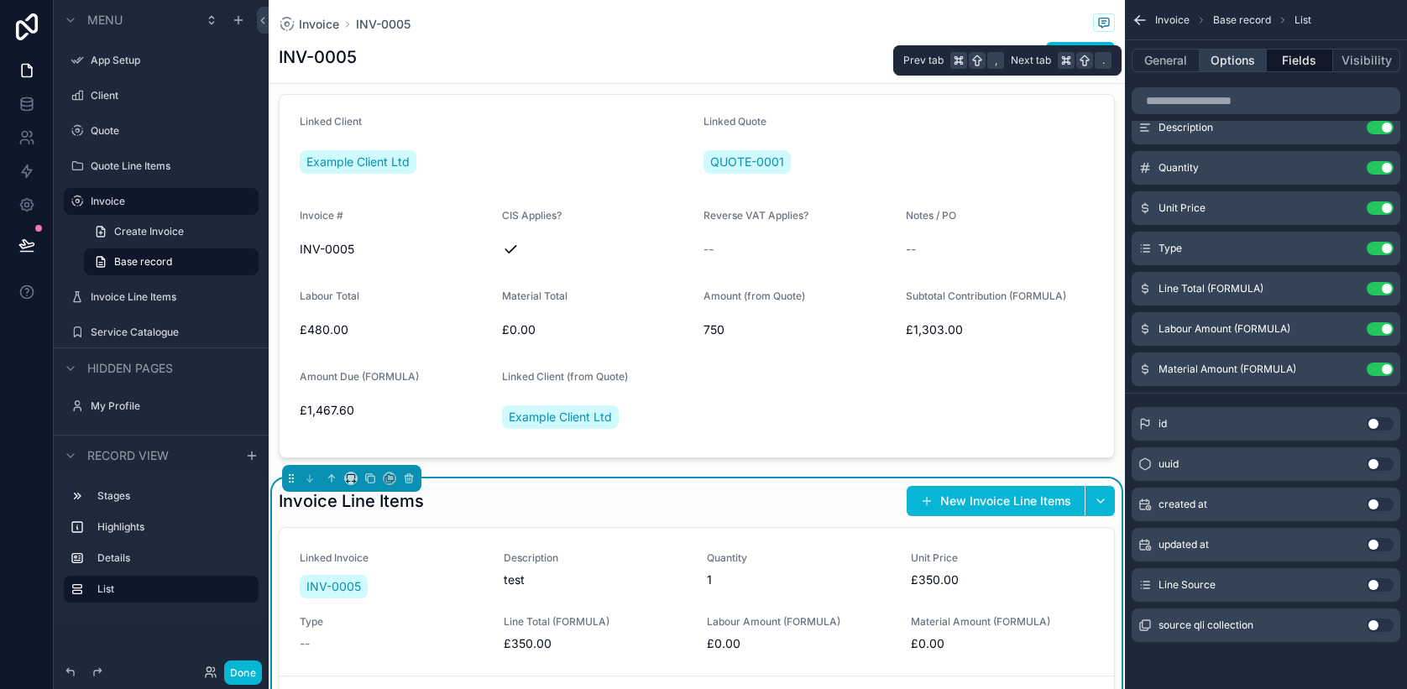
click at [1248, 64] on button "Options" at bounding box center [1232, 61] width 67 height 24
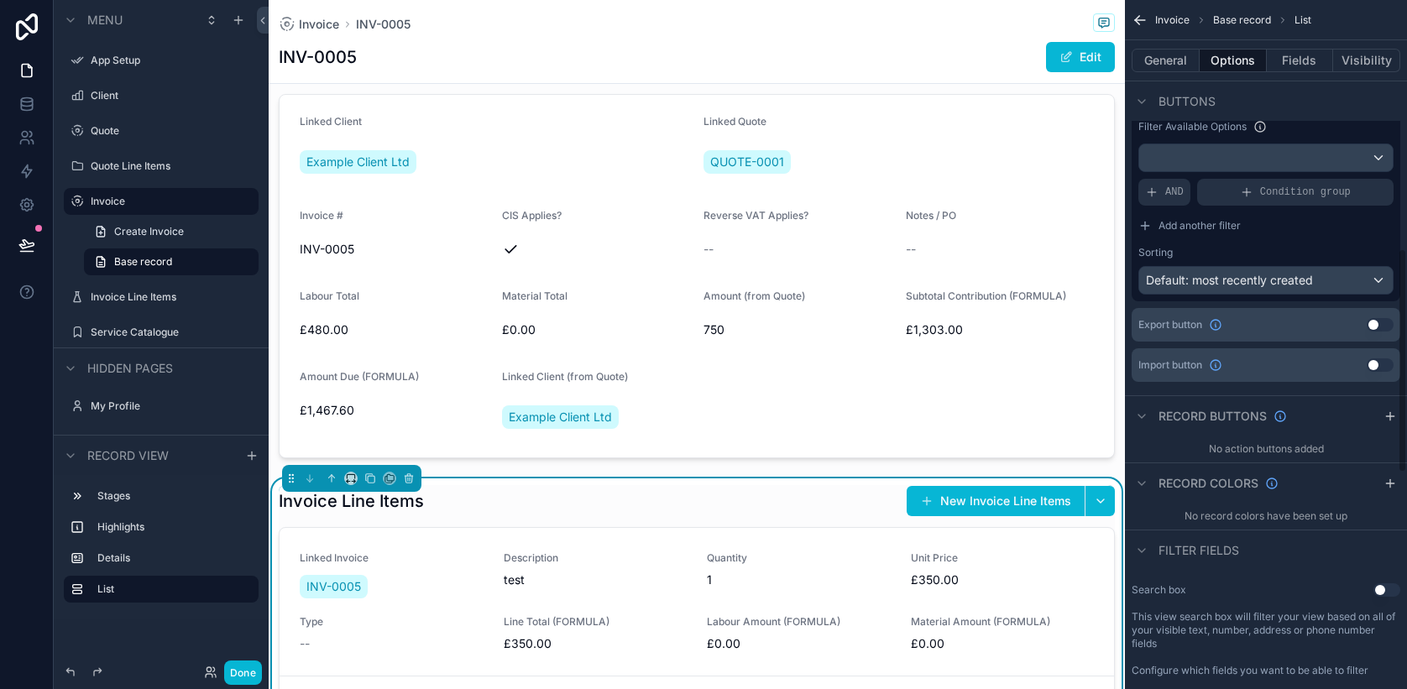
scroll to position [770, 0]
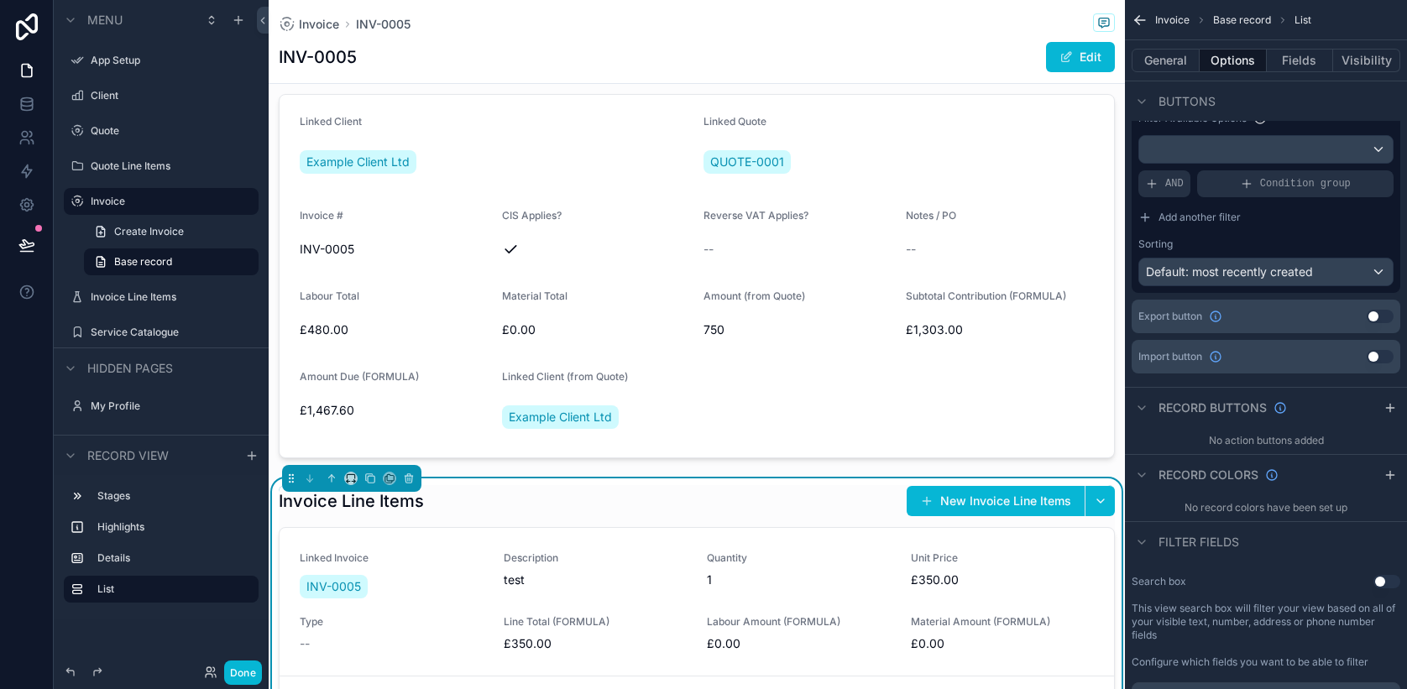
click at [1378, 363] on button "Use setting" at bounding box center [1379, 356] width 27 height 13
click at [873, 494] on span "Import" at bounding box center [868, 501] width 36 height 17
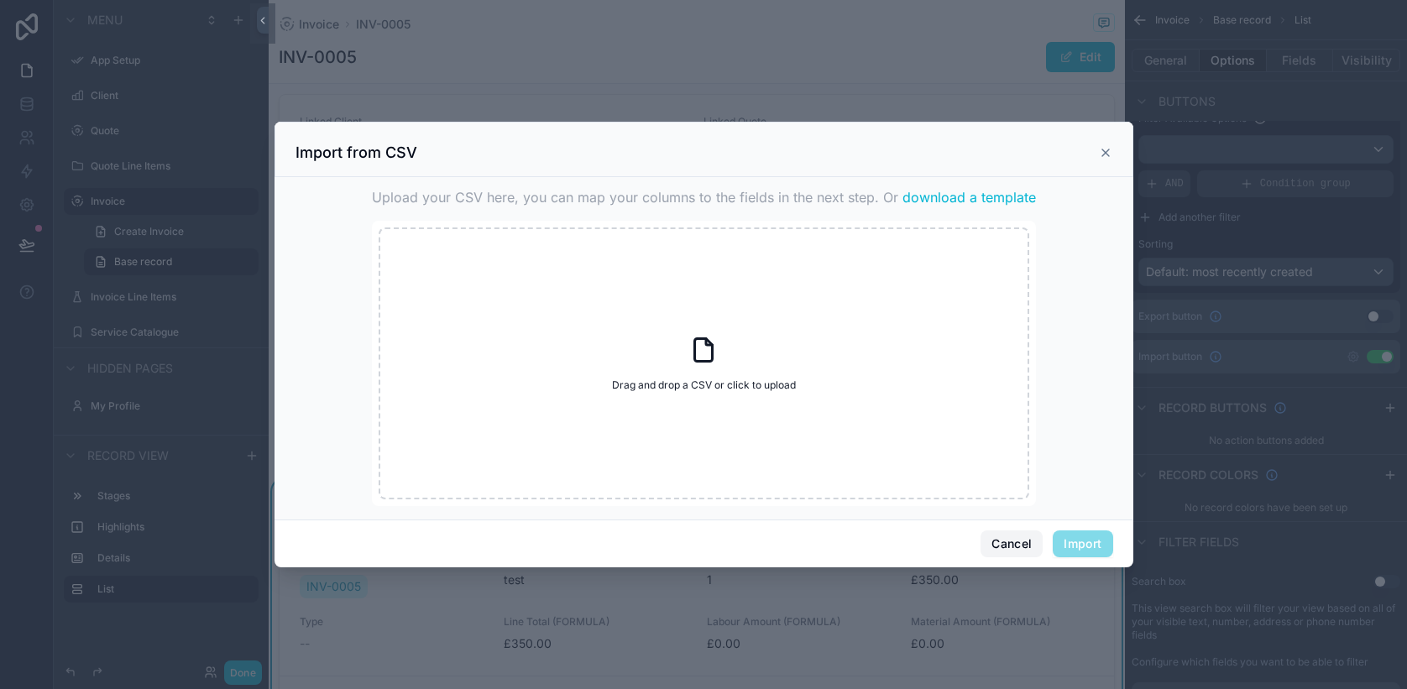
click at [1005, 547] on button "Cancel" at bounding box center [1011, 543] width 62 height 27
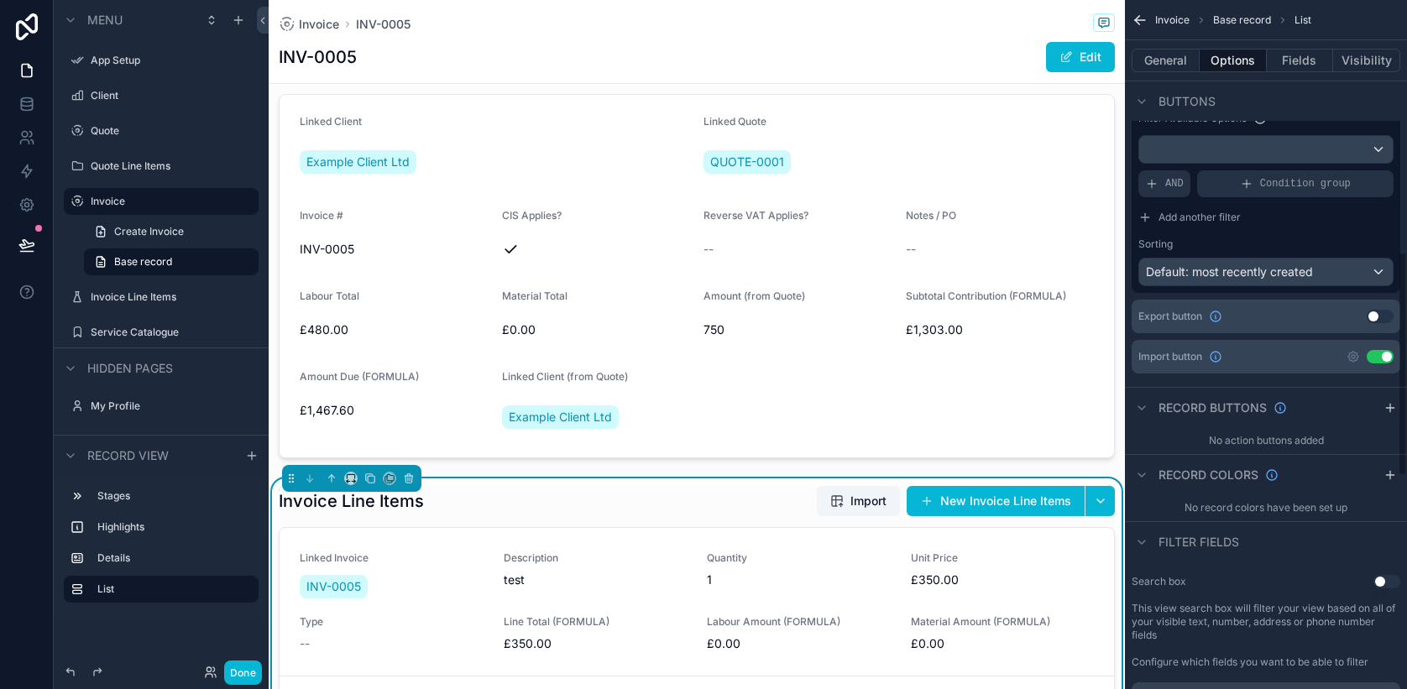
click at [1392, 320] on button "Use setting" at bounding box center [1379, 316] width 27 height 13
click at [1371, 323] on div "Export button Use setting" at bounding box center [1265, 317] width 269 height 34
click at [1368, 358] on button "Use setting" at bounding box center [1379, 356] width 27 height 13
click at [1376, 319] on button "Use setting" at bounding box center [1379, 316] width 27 height 13
click at [1383, 355] on button "Use setting" at bounding box center [1379, 356] width 27 height 13
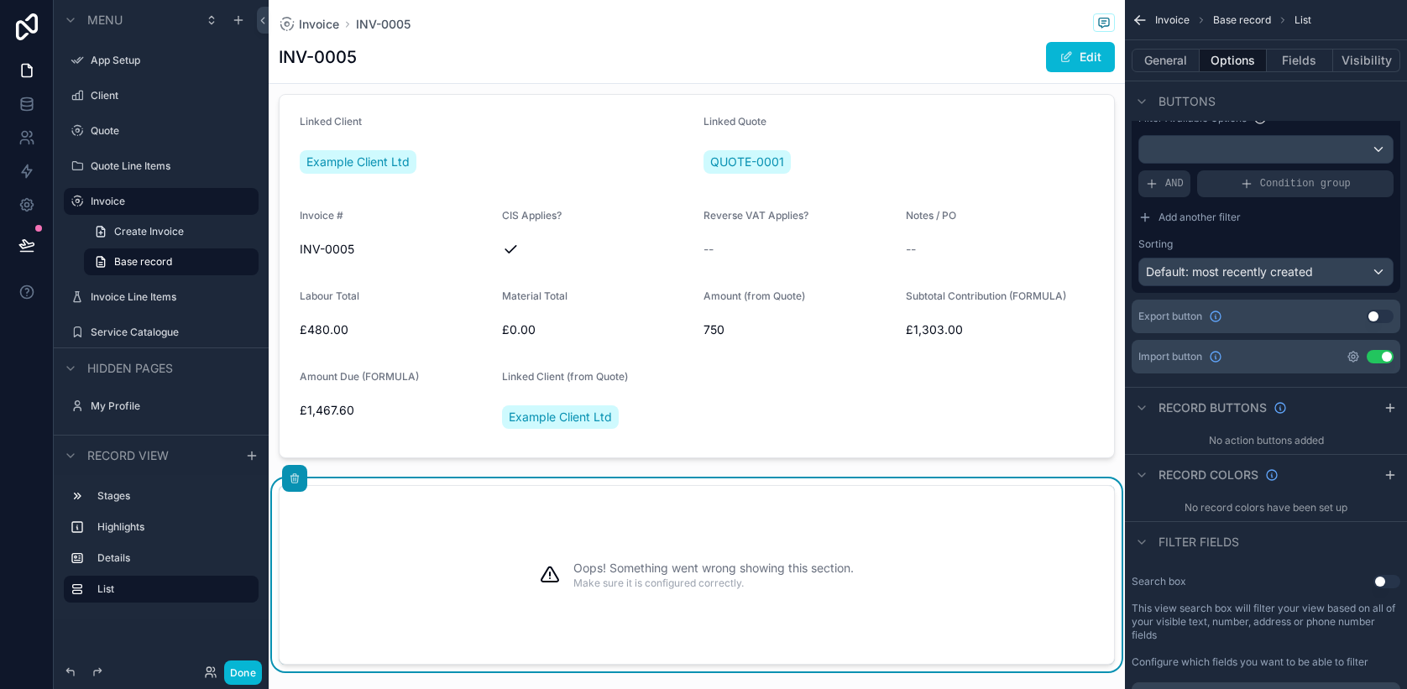
click at [1355, 355] on icon "scrollable content" at bounding box center [1352, 356] width 13 height 13
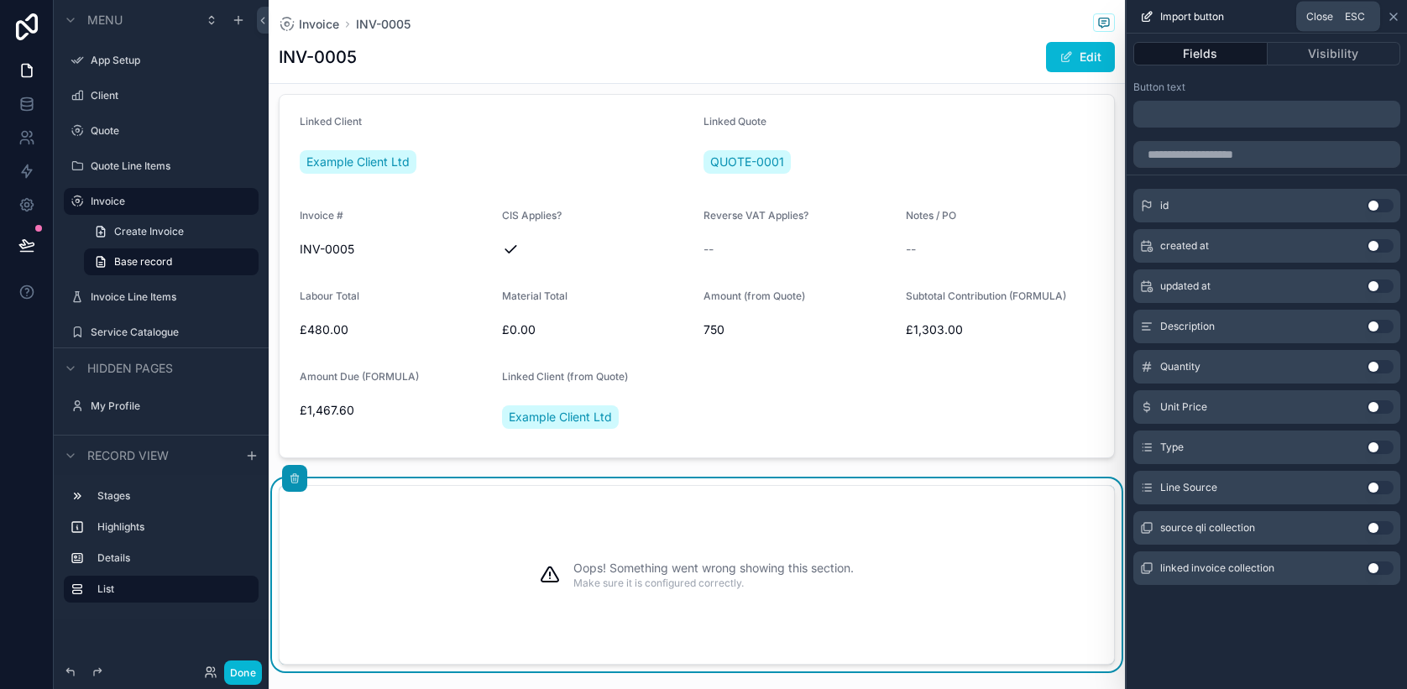
click at [1396, 15] on icon at bounding box center [1393, 16] width 13 height 13
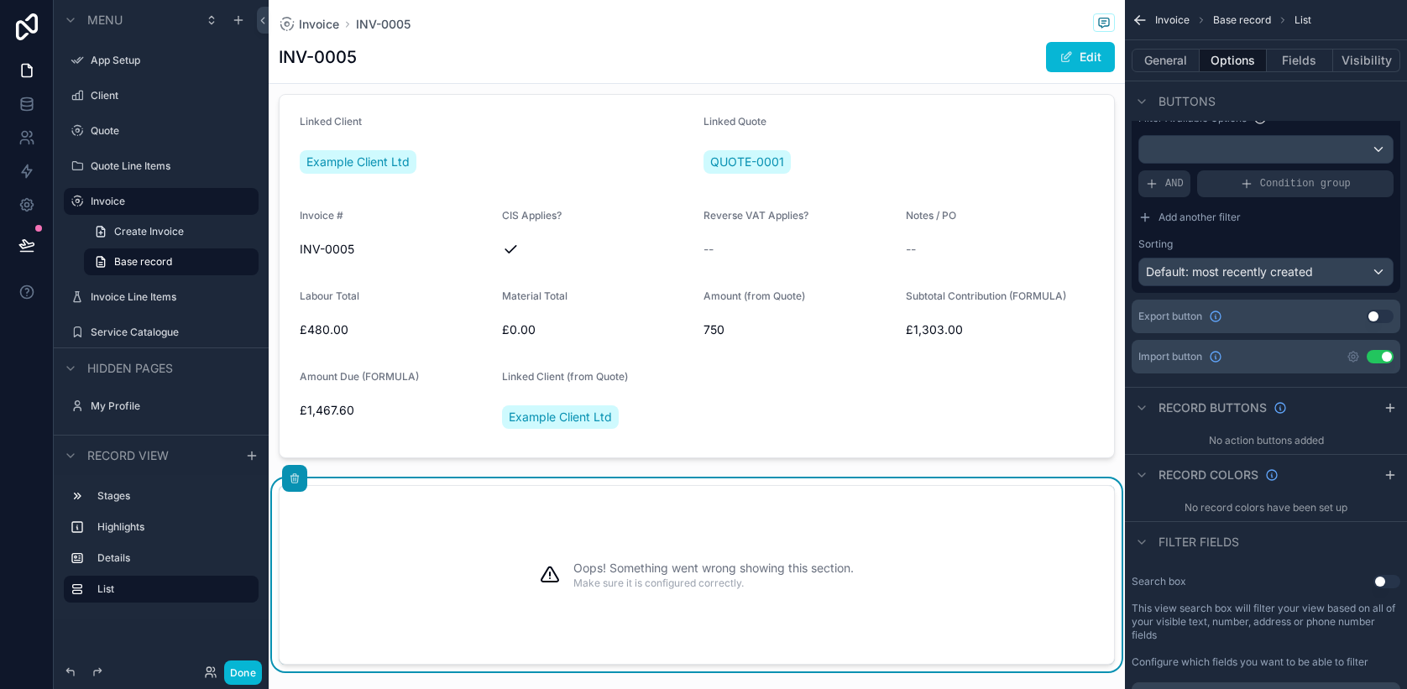
click at [1374, 360] on button "Use setting" at bounding box center [1379, 356] width 27 height 13
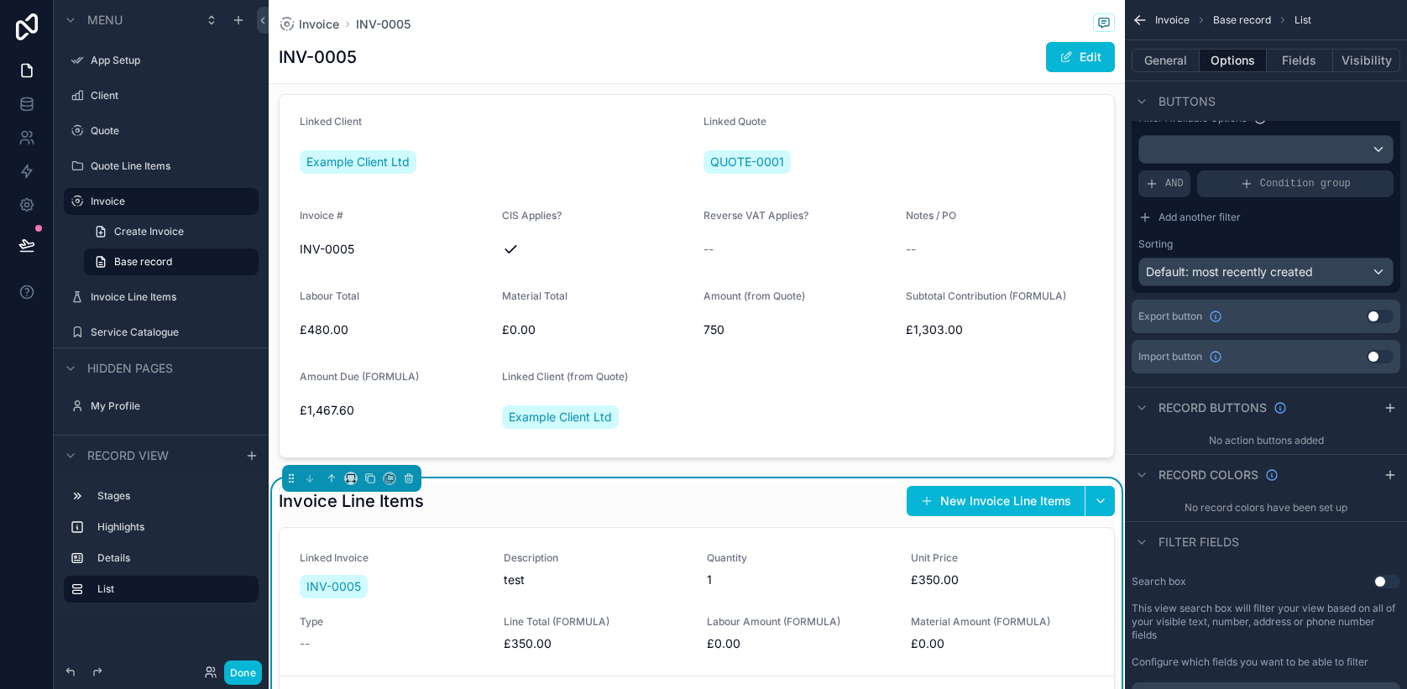
click at [854, 498] on div "Invoice Line Items New Invoice Line Items" at bounding box center [697, 501] width 836 height 32
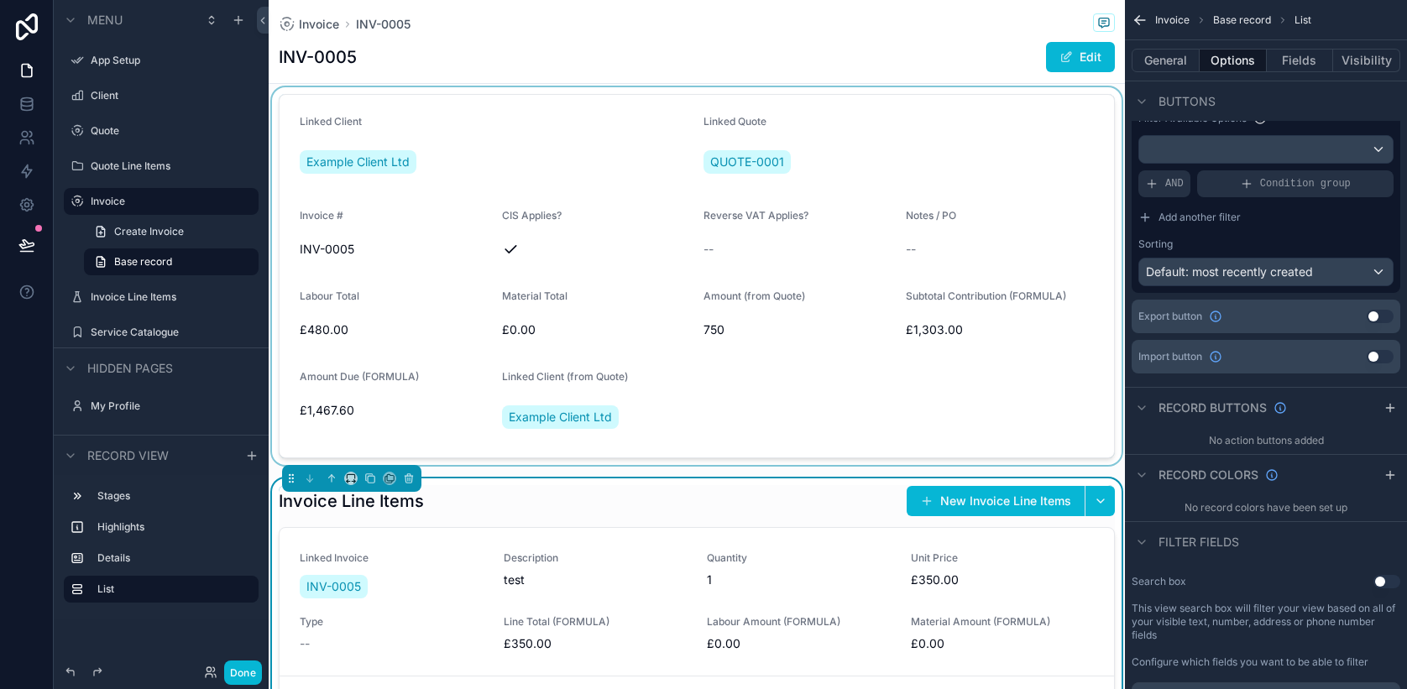
click at [1031, 404] on div "scrollable content" at bounding box center [697, 276] width 856 height 378
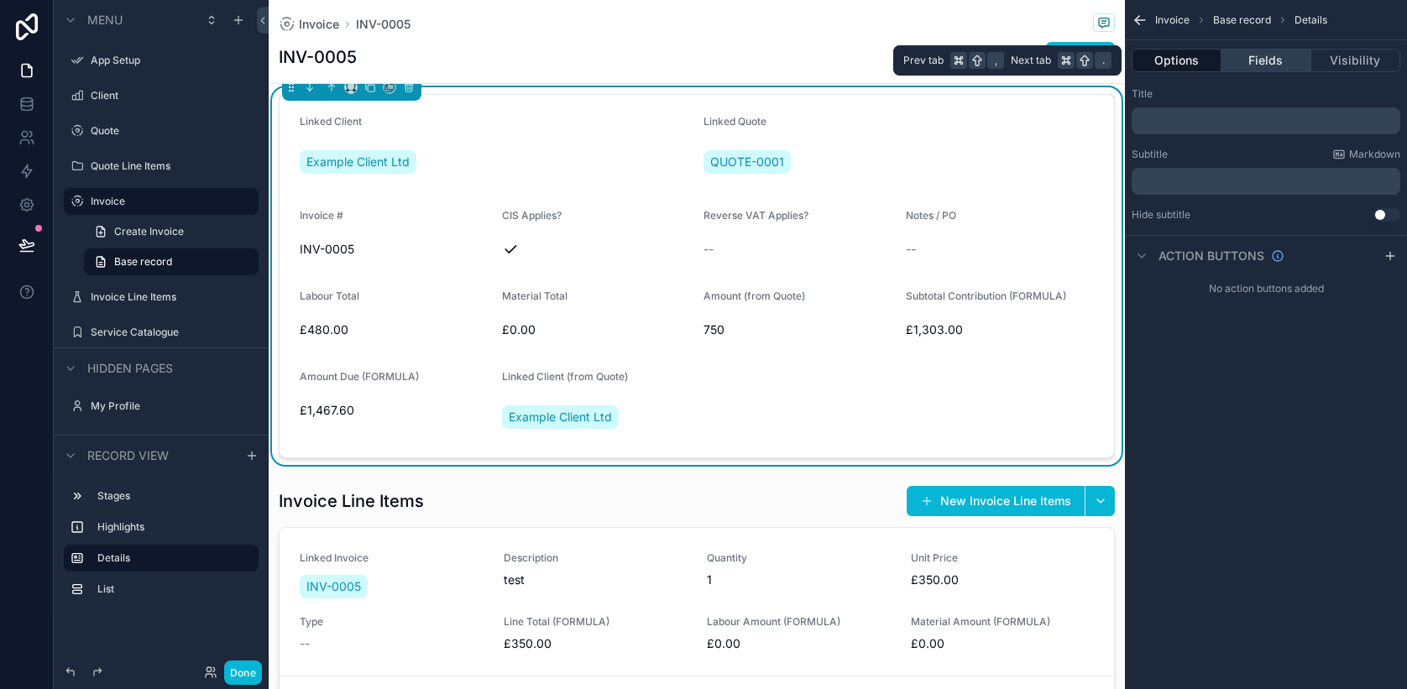
click at [1278, 62] on button "Fields" at bounding box center [1265, 61] width 89 height 24
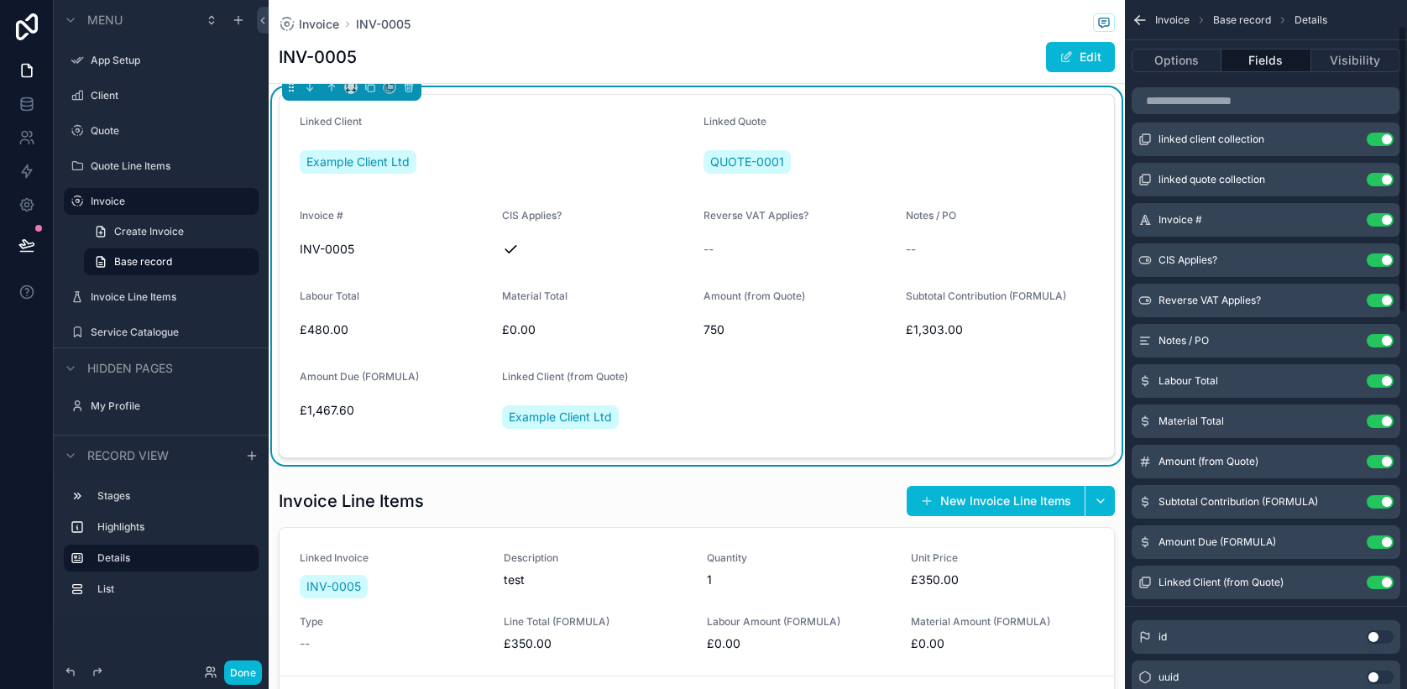
scroll to position [60, 0]
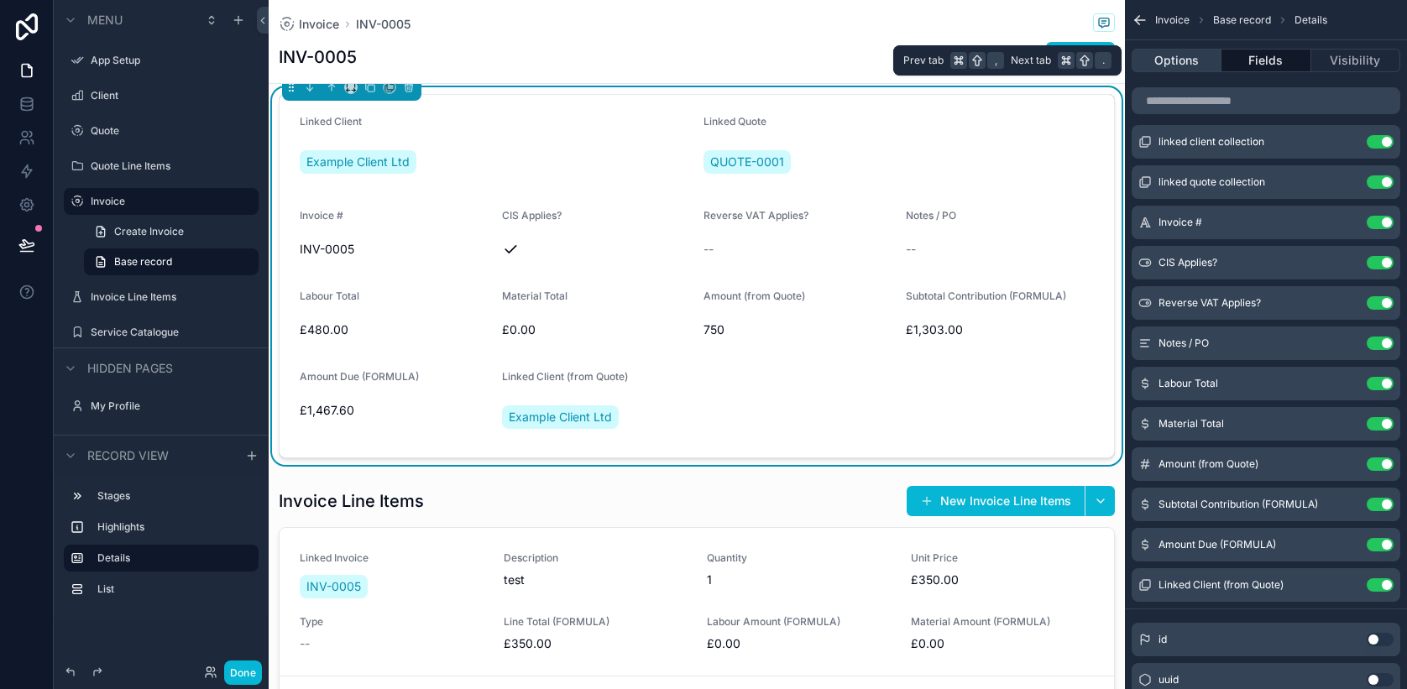
click at [1177, 61] on button "Options" at bounding box center [1176, 61] width 90 height 24
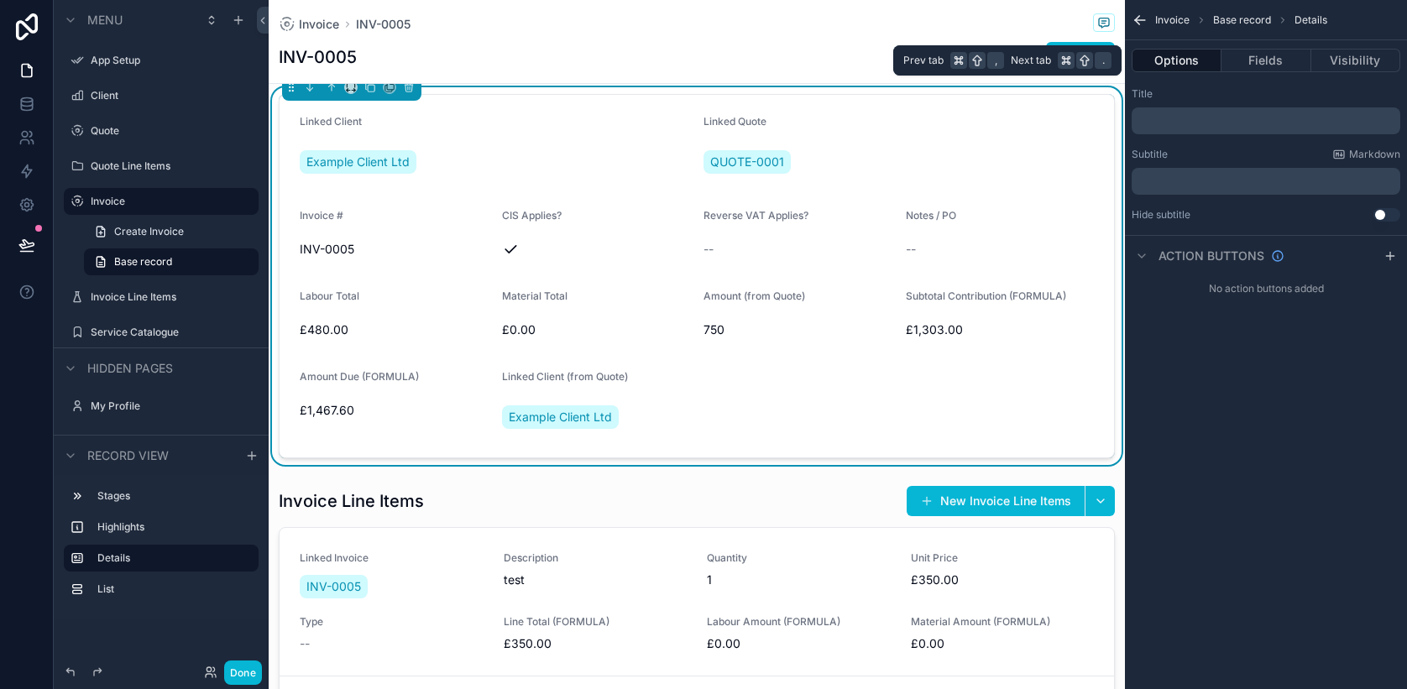
scroll to position [0, 0]
click at [980, 372] on form "Linked Client Example Client Ltd Linked Quote QUOTE-0001 Invoice # INV-0005 CIS…" at bounding box center [696, 276] width 834 height 363
